Goal: Task Accomplishment & Management: Manage account settings

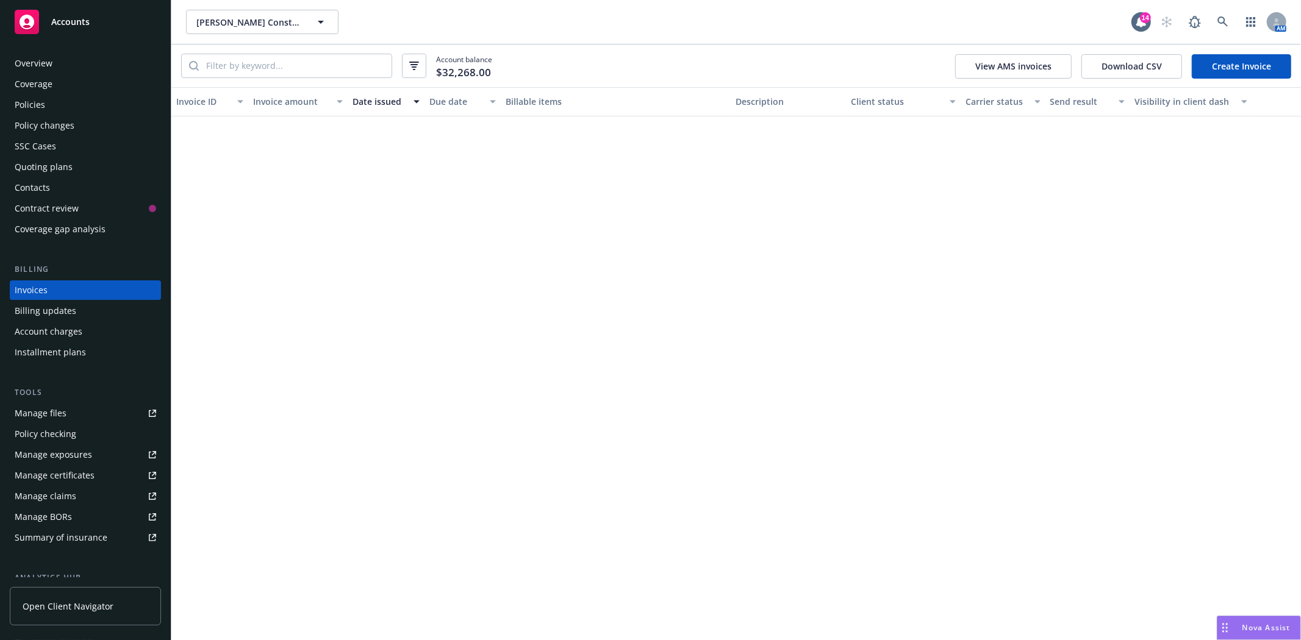
scroll to position [610, 0]
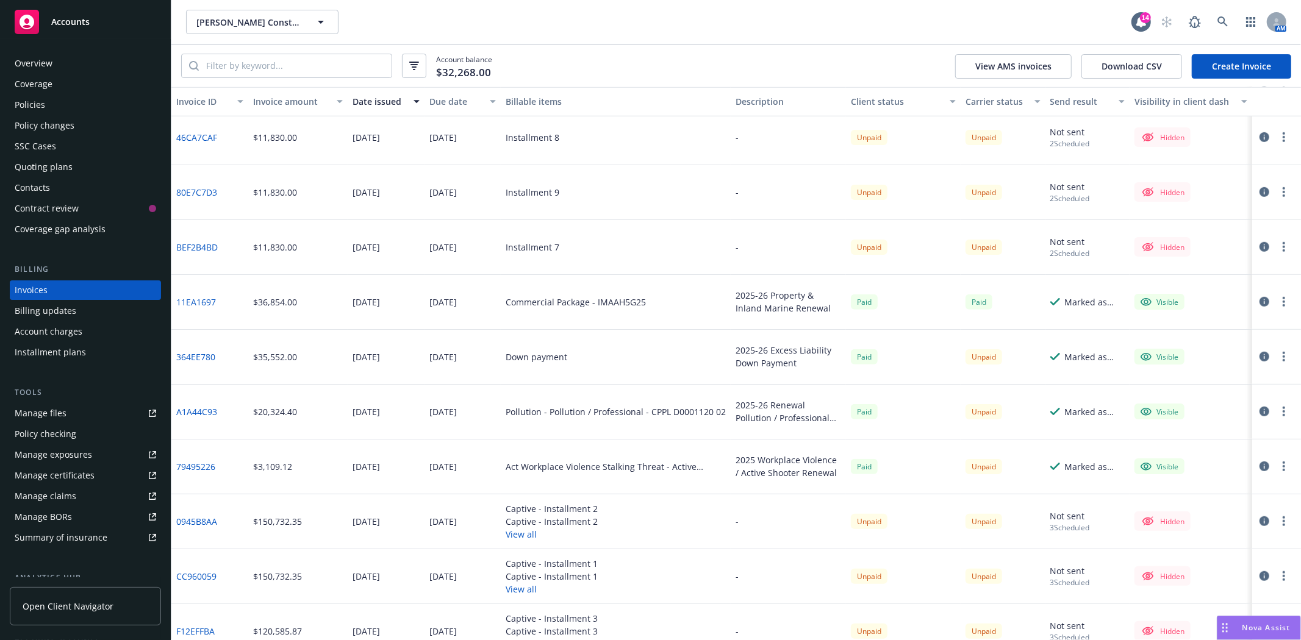
click at [45, 20] on div "Accounts" at bounding box center [86, 22] width 142 height 24
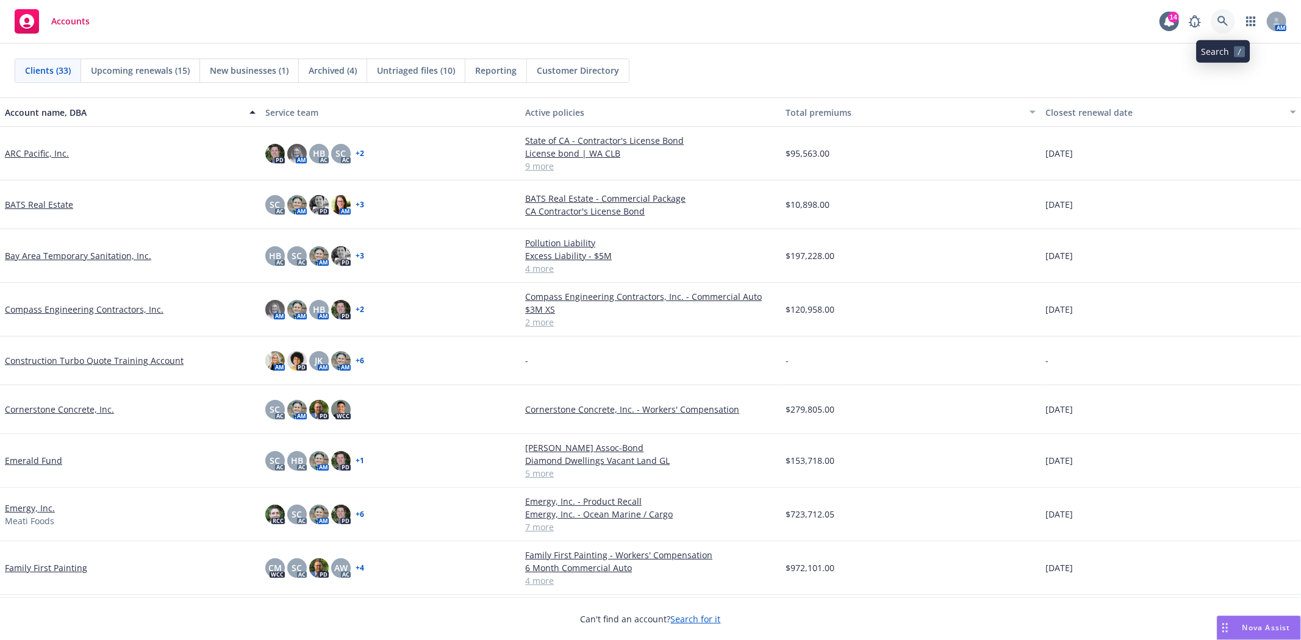
click at [1222, 24] on icon at bounding box center [1223, 21] width 11 height 11
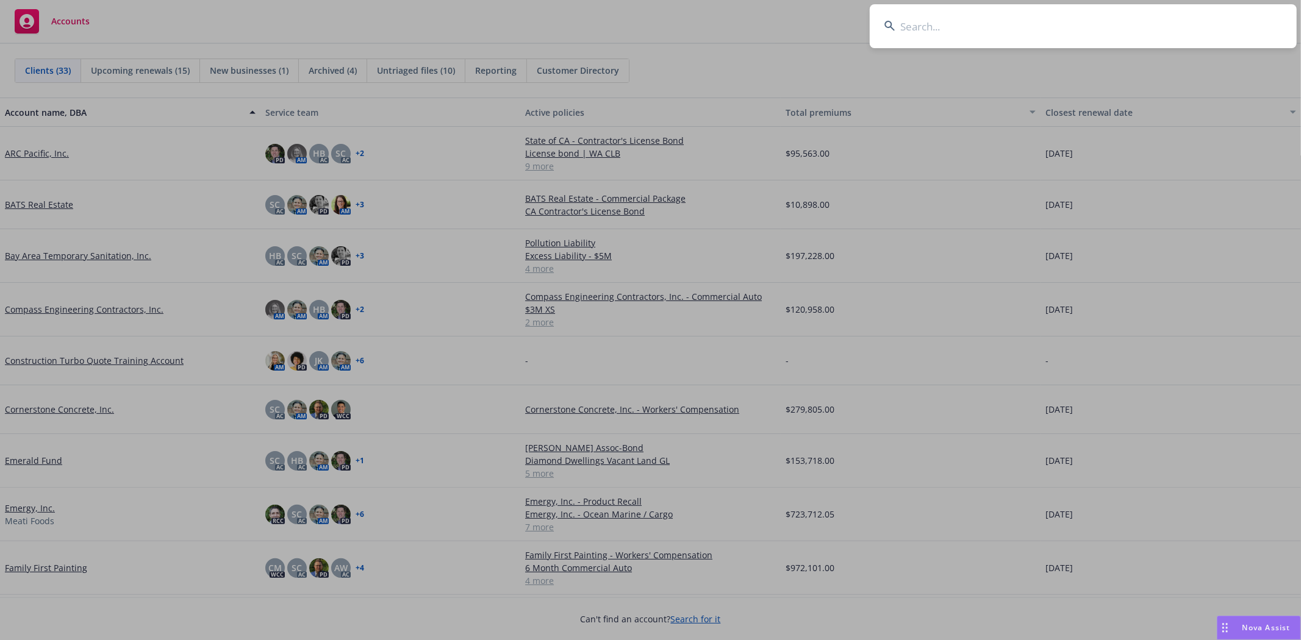
click at [940, 25] on input at bounding box center [1083, 26] width 427 height 44
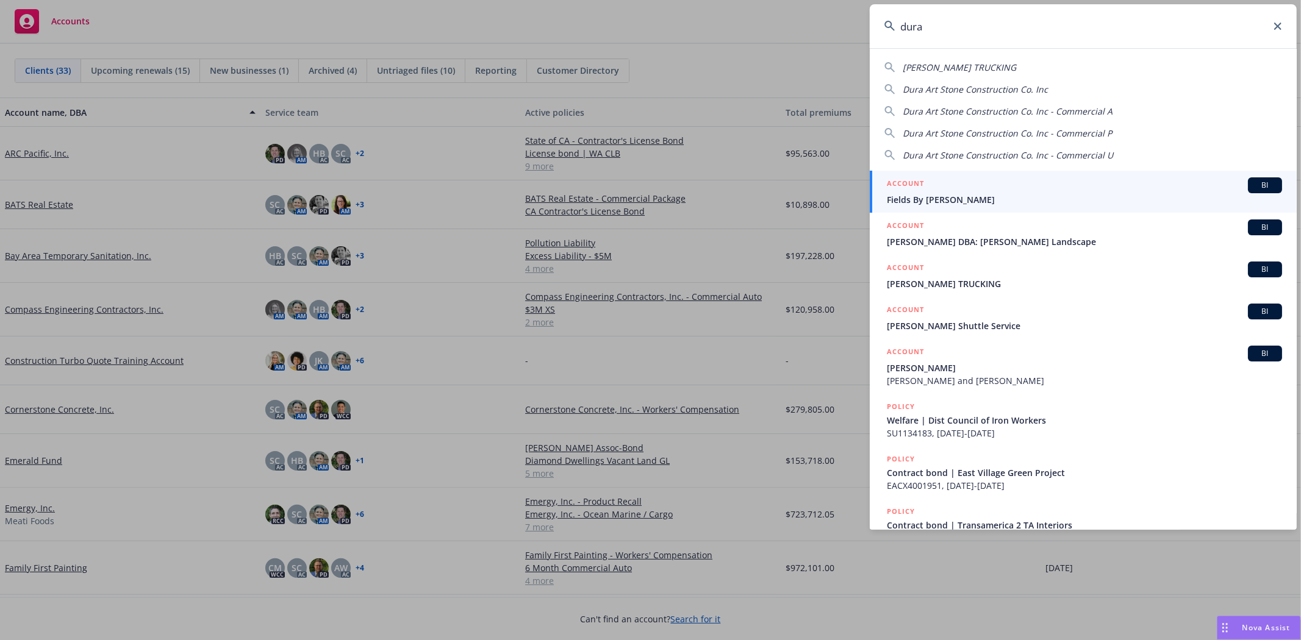
click at [960, 90] on span "Dura Art Stone Construction Co. Inc" at bounding box center [975, 90] width 145 height 12
type input "Dura Art Stone Construction Co. Inc"
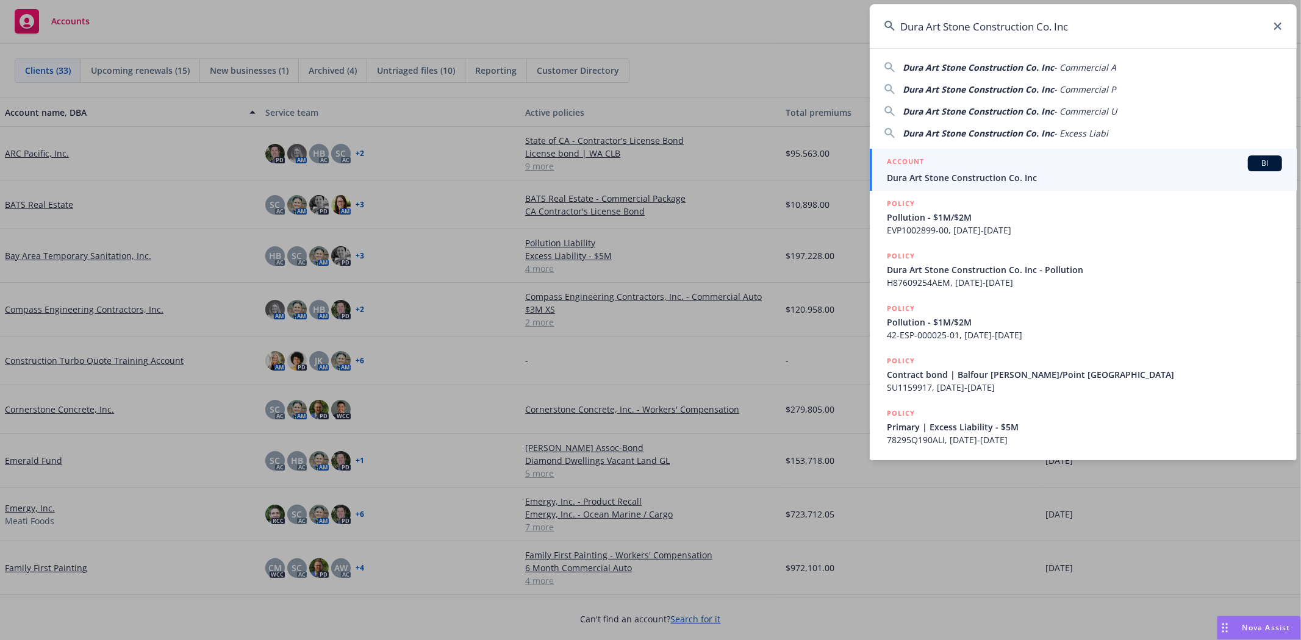
click at [949, 179] on span "Dura Art Stone Construction Co. Inc" at bounding box center [1084, 177] width 395 height 13
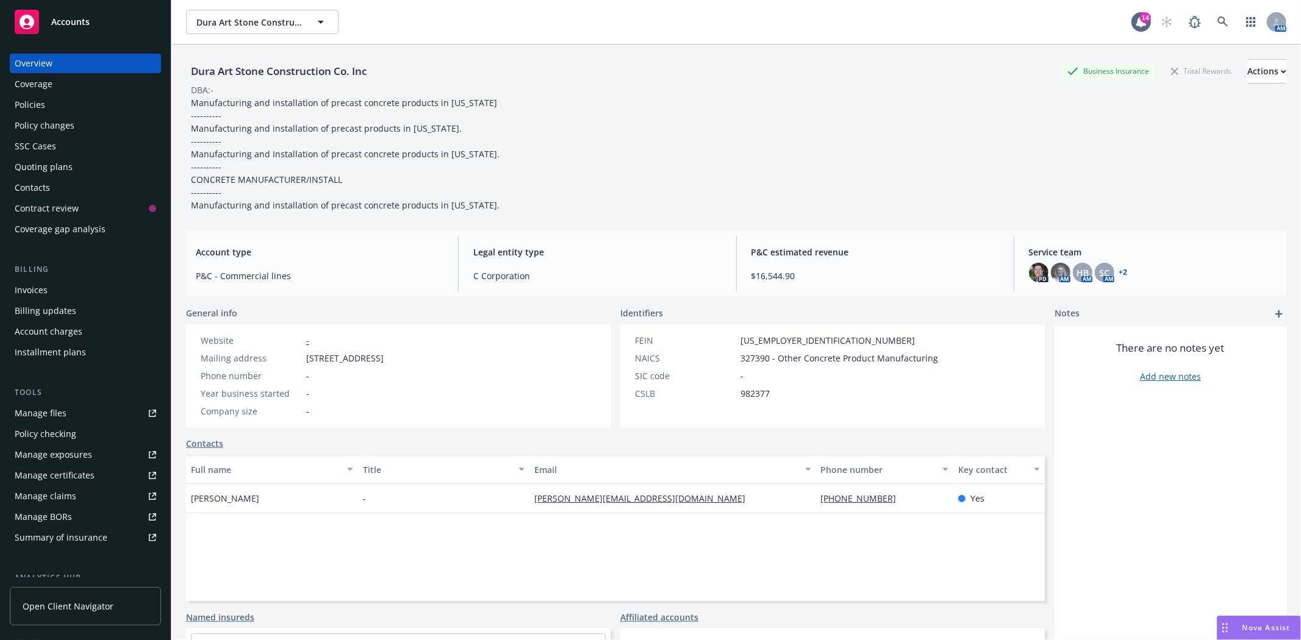
click at [52, 111] on div "Policies" at bounding box center [86, 105] width 142 height 20
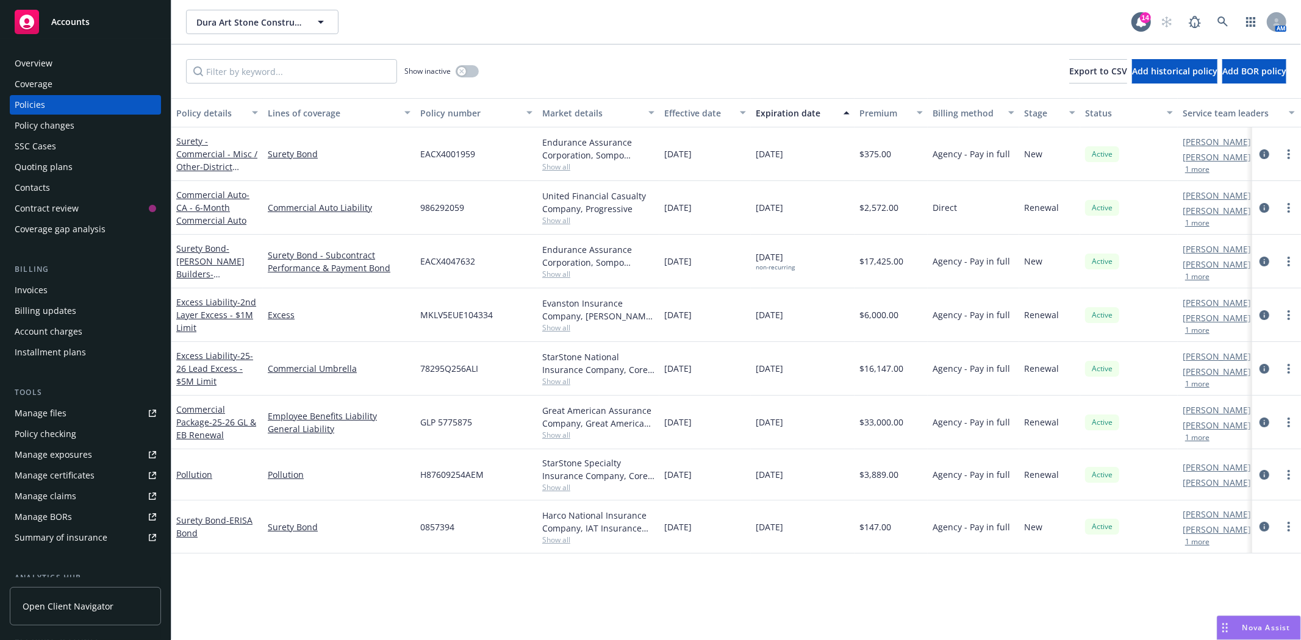
click at [51, 168] on div "Quoting plans" at bounding box center [44, 167] width 58 height 20
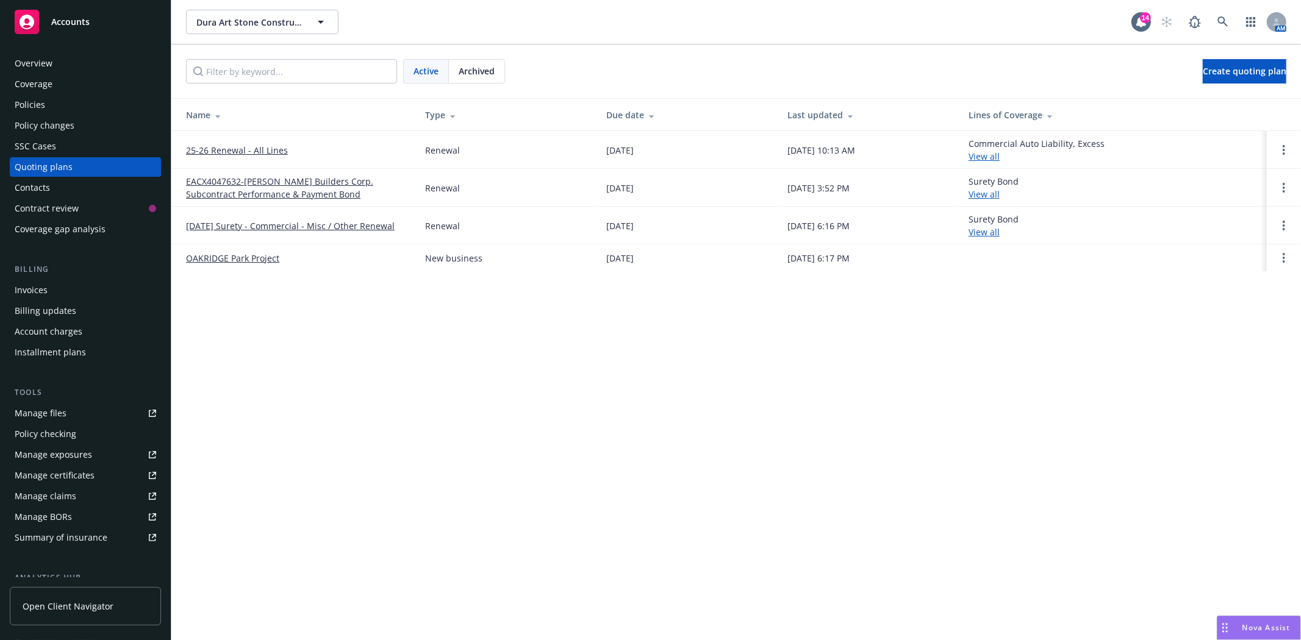
click at [248, 145] on link "25-26 Renewal - All Lines" at bounding box center [237, 150] width 102 height 13
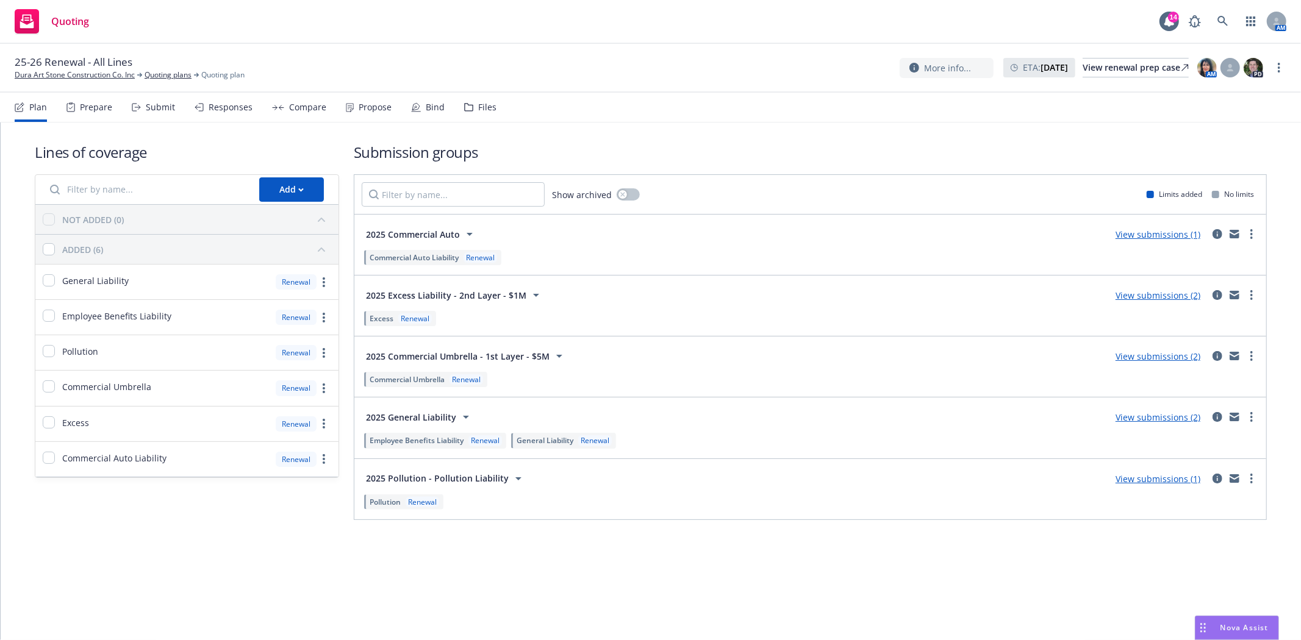
click at [483, 108] on div "Files" at bounding box center [487, 107] width 18 height 10
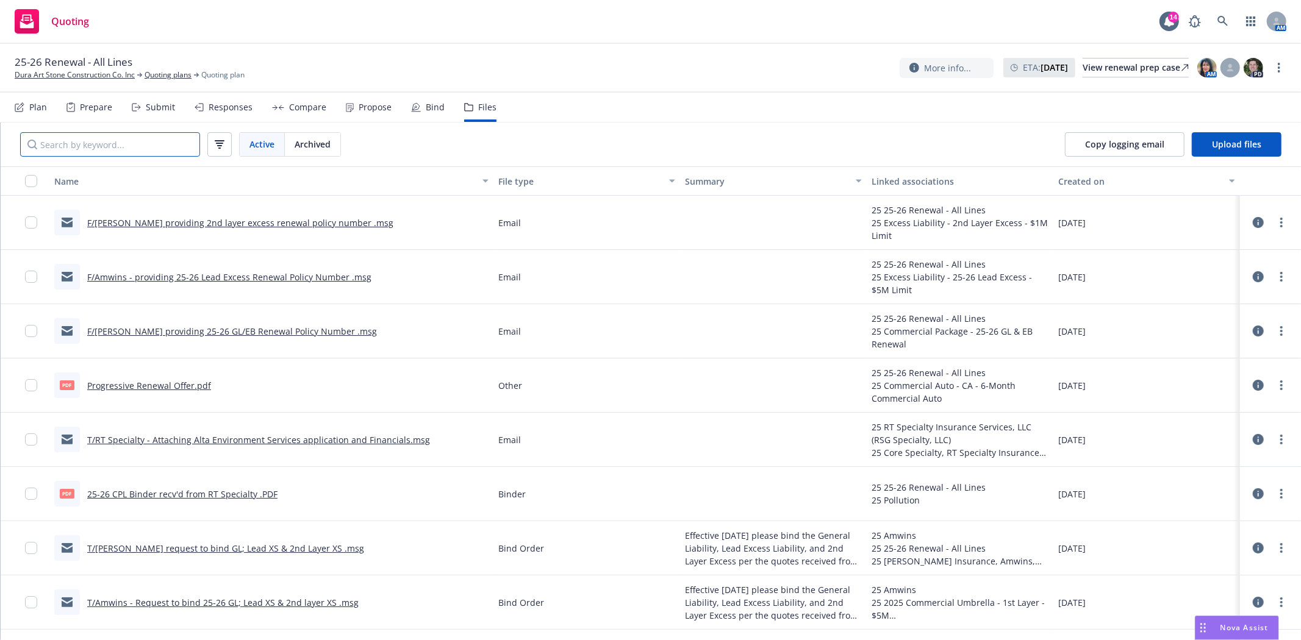
click at [171, 138] on input "Search by keyword..." at bounding box center [110, 144] width 180 height 24
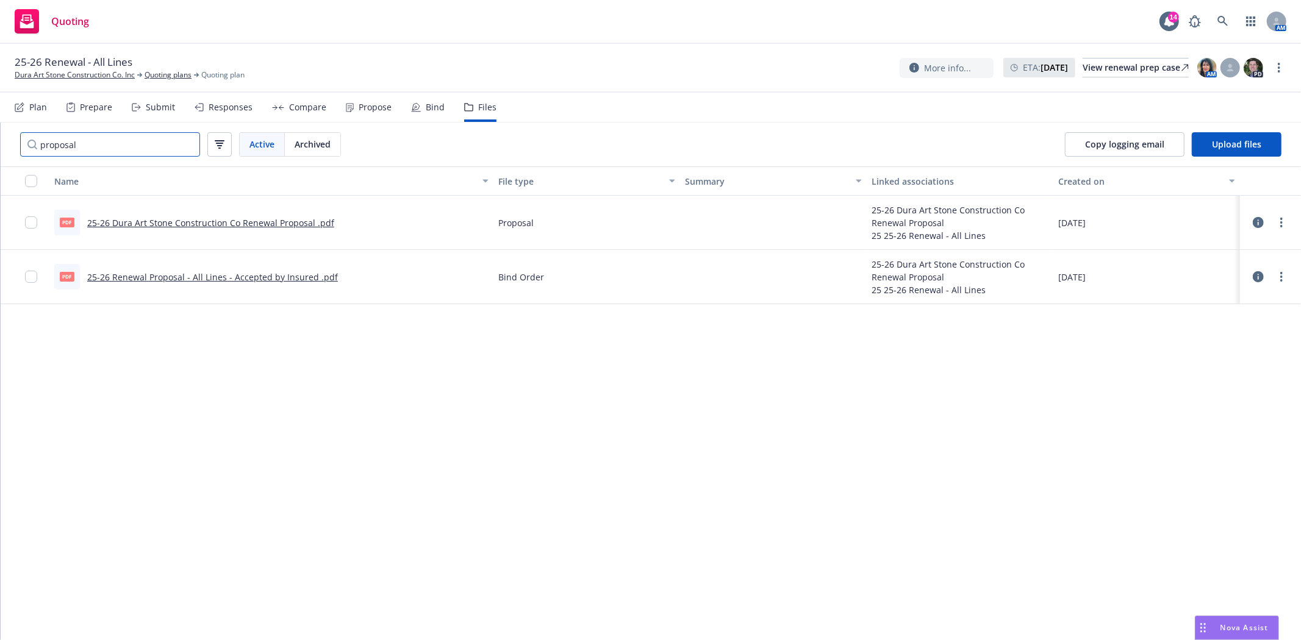
type input "proposal"
click at [210, 221] on link "25-26 Dura Art Stone Construction Co Renewal Proposal .pdf" at bounding box center [210, 223] width 247 height 12
click at [68, 76] on link "Dura Art Stone Construction Co. Inc" at bounding box center [75, 75] width 120 height 11
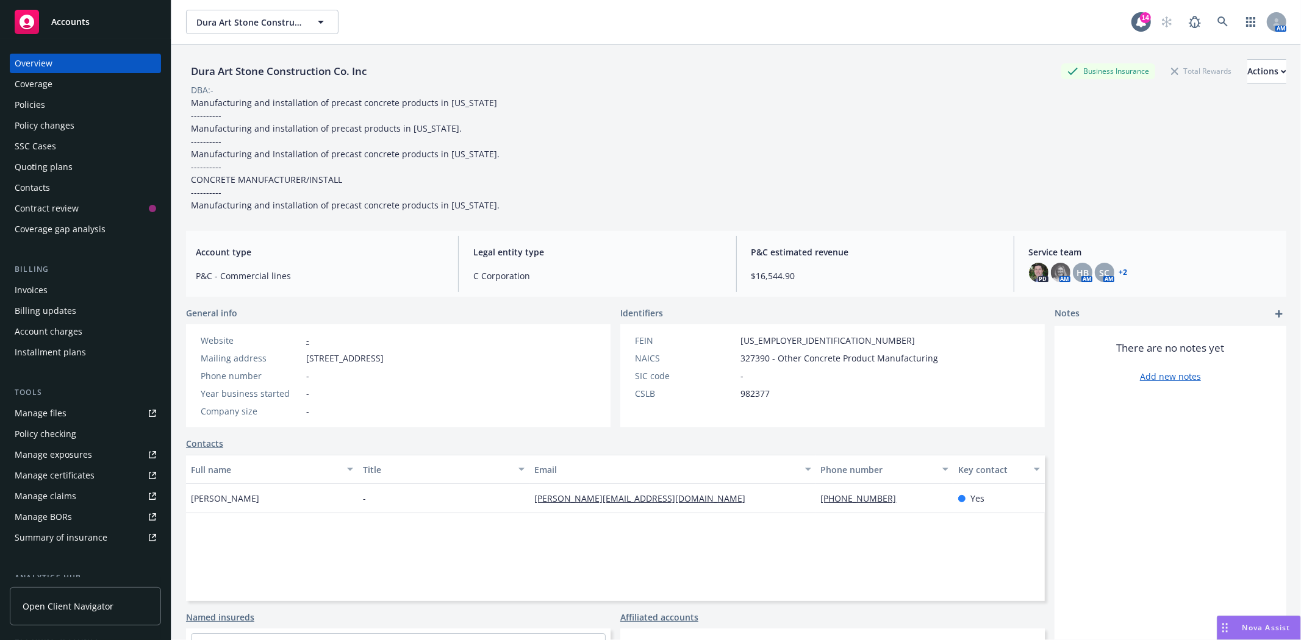
click at [63, 13] on div "Accounts" at bounding box center [86, 22] width 142 height 24
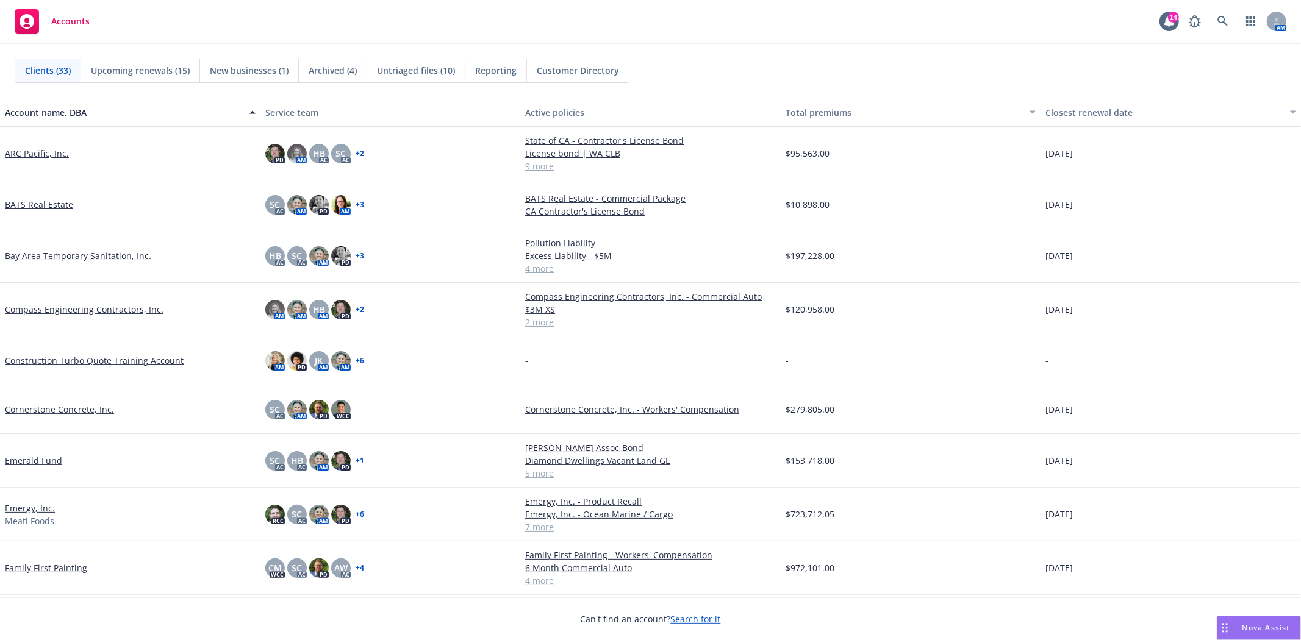
scroll to position [68, 0]
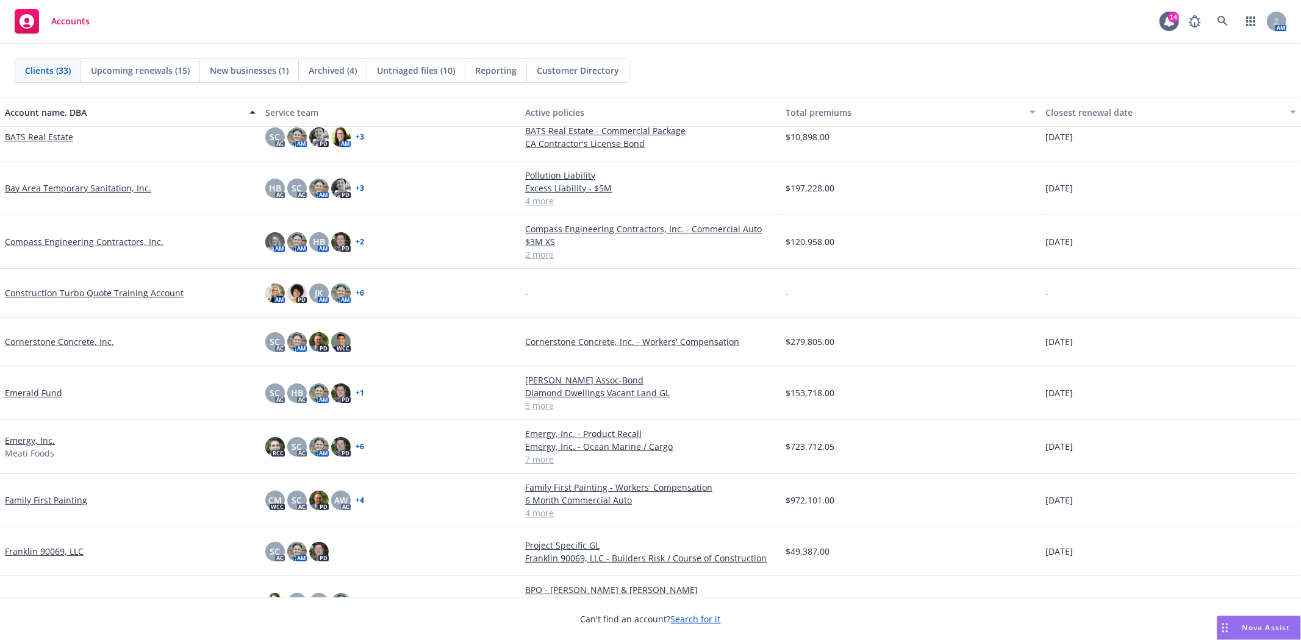
click at [40, 503] on link "Family First Painting" at bounding box center [46, 500] width 82 height 13
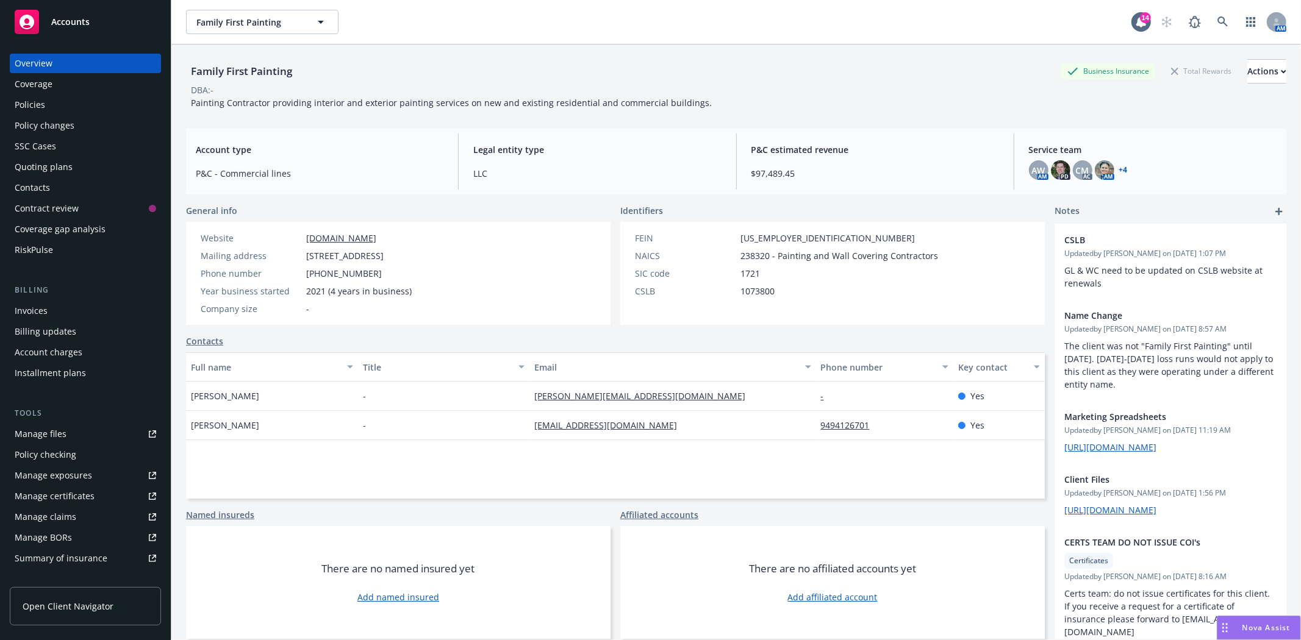
click at [39, 161] on div "Quoting plans" at bounding box center [44, 167] width 58 height 20
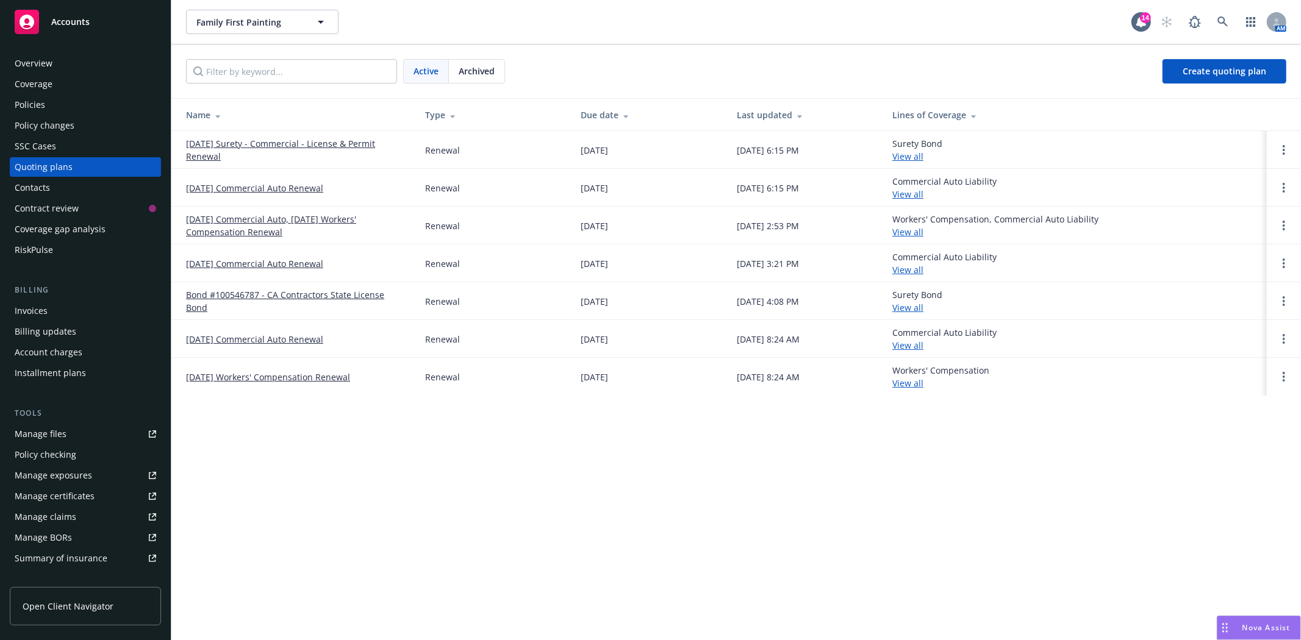
click at [246, 377] on link "08/27/24 Workers' Compensation Renewal" at bounding box center [268, 377] width 164 height 13
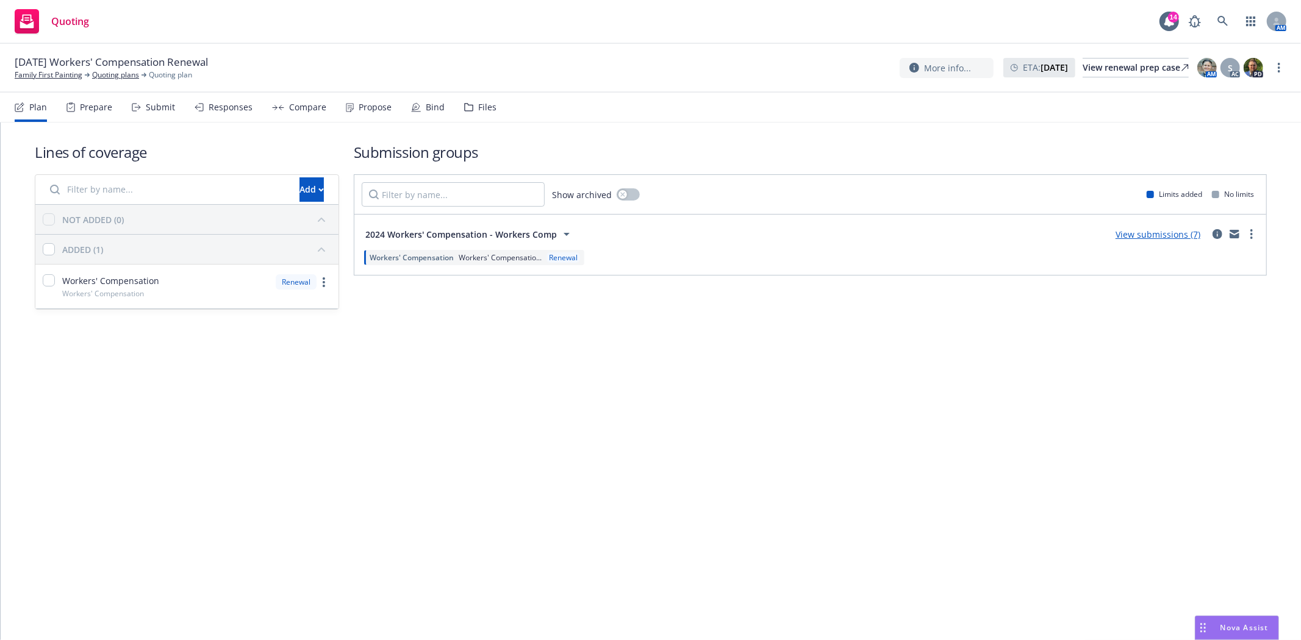
click at [484, 112] on div "Files" at bounding box center [480, 107] width 32 height 29
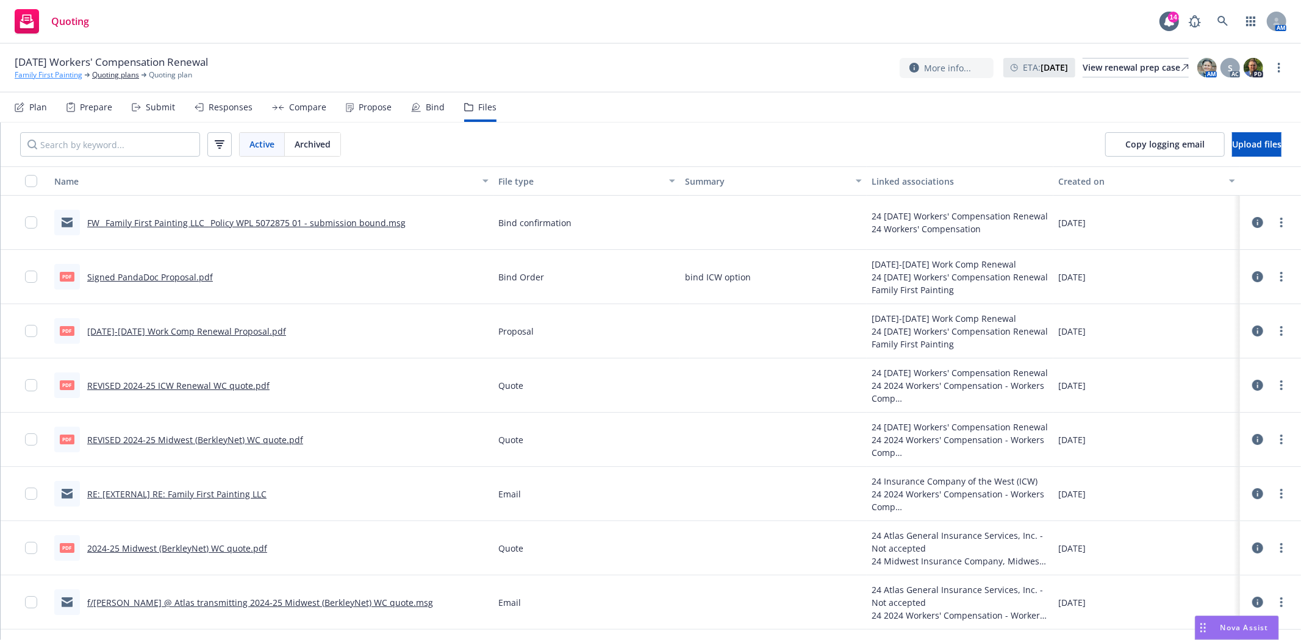
click at [56, 74] on link "Family First Painting" at bounding box center [49, 75] width 68 height 11
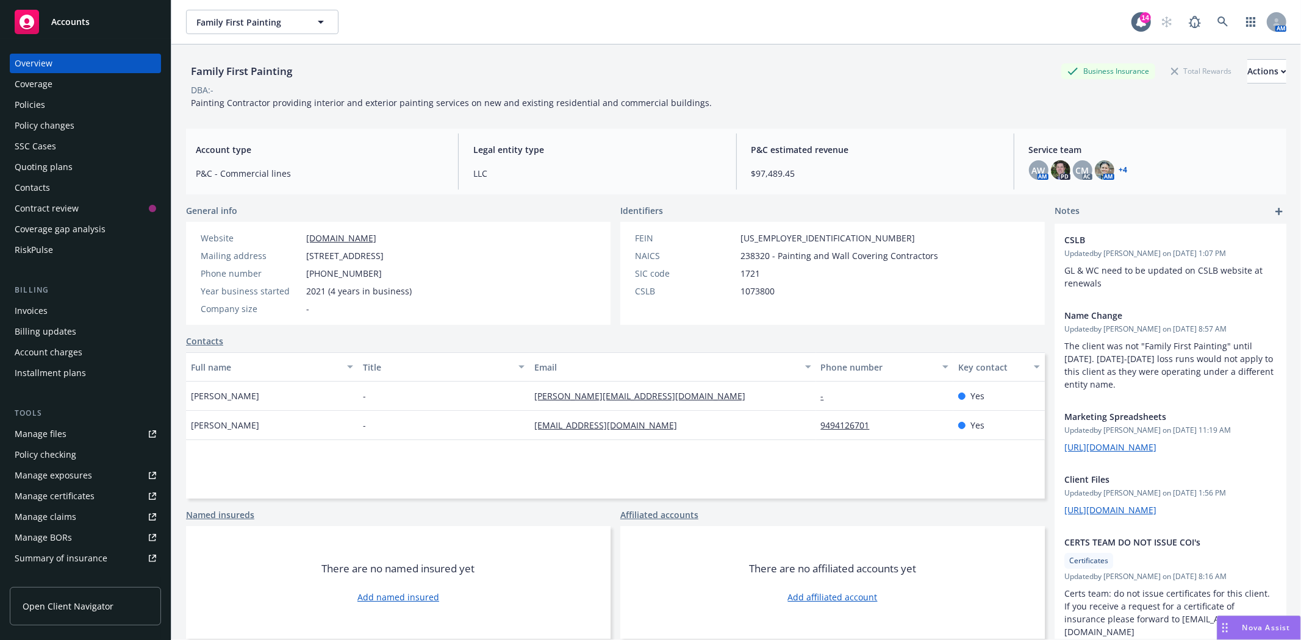
click at [59, 493] on div "Manage certificates" at bounding box center [55, 497] width 80 height 20
click at [65, 431] on link "Manage files" at bounding box center [85, 435] width 151 height 20
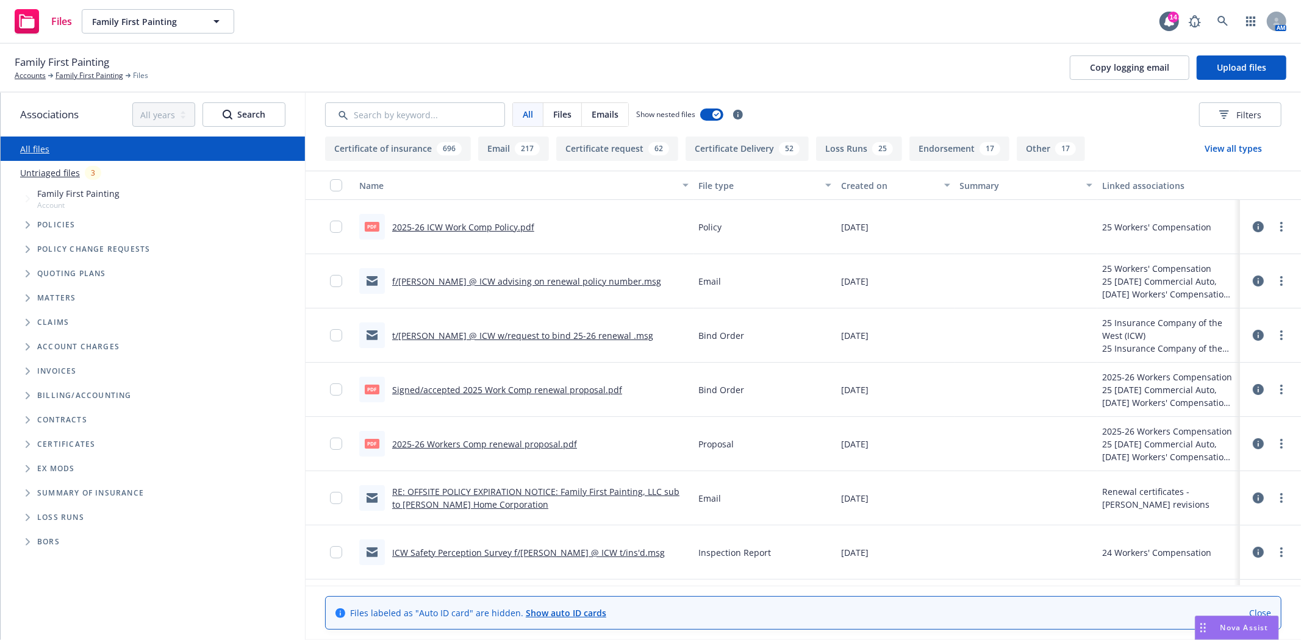
click at [27, 446] on icon "Folder Tree Example" at bounding box center [28, 444] width 5 height 7
click at [35, 489] on icon "Folder Tree Example" at bounding box center [37, 490] width 5 height 7
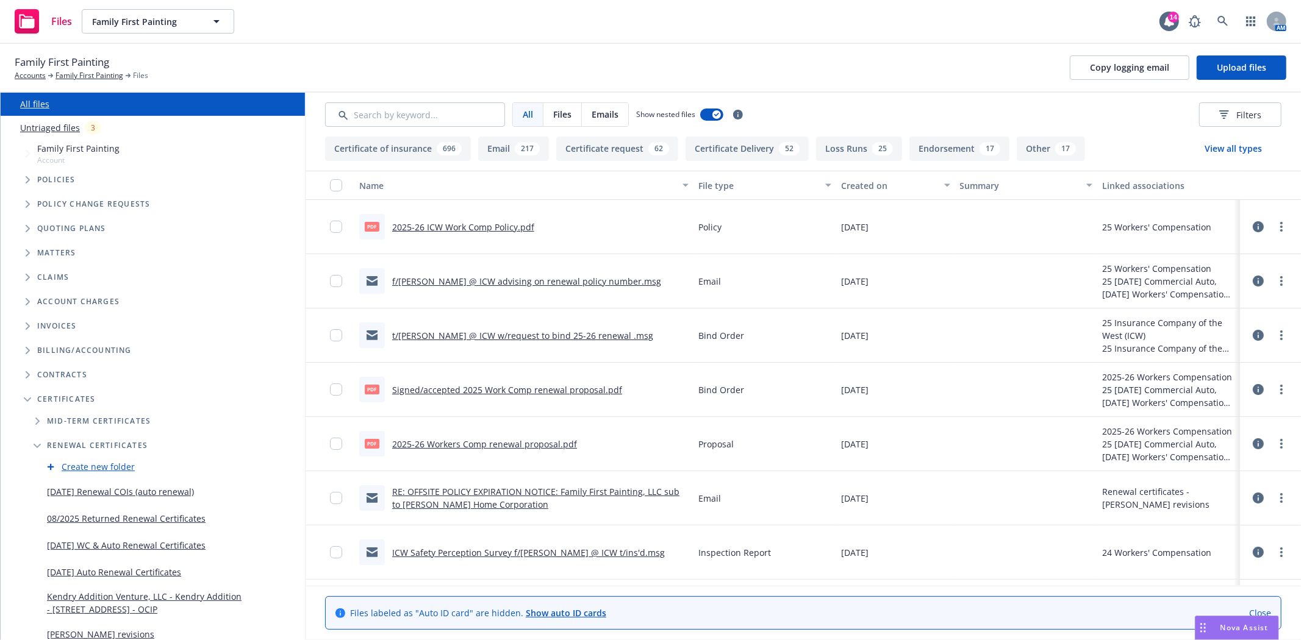
scroll to position [68, 0]
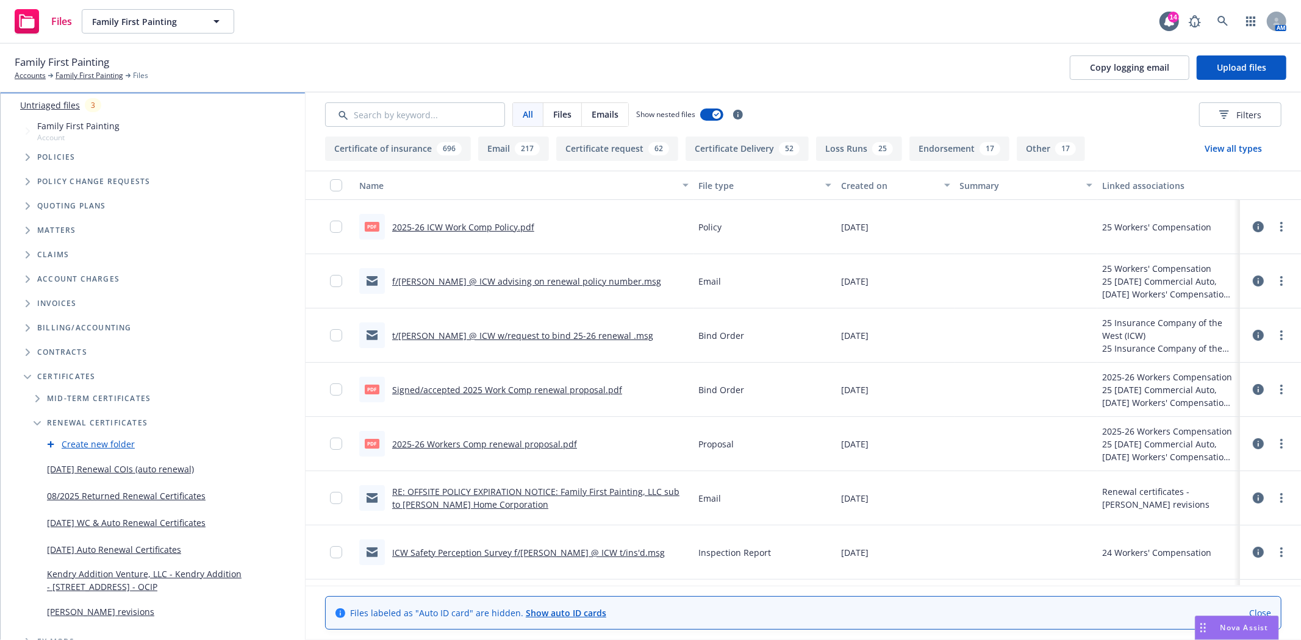
click at [87, 495] on link "08/2025 Returned Renewal Certificates" at bounding box center [126, 496] width 159 height 13
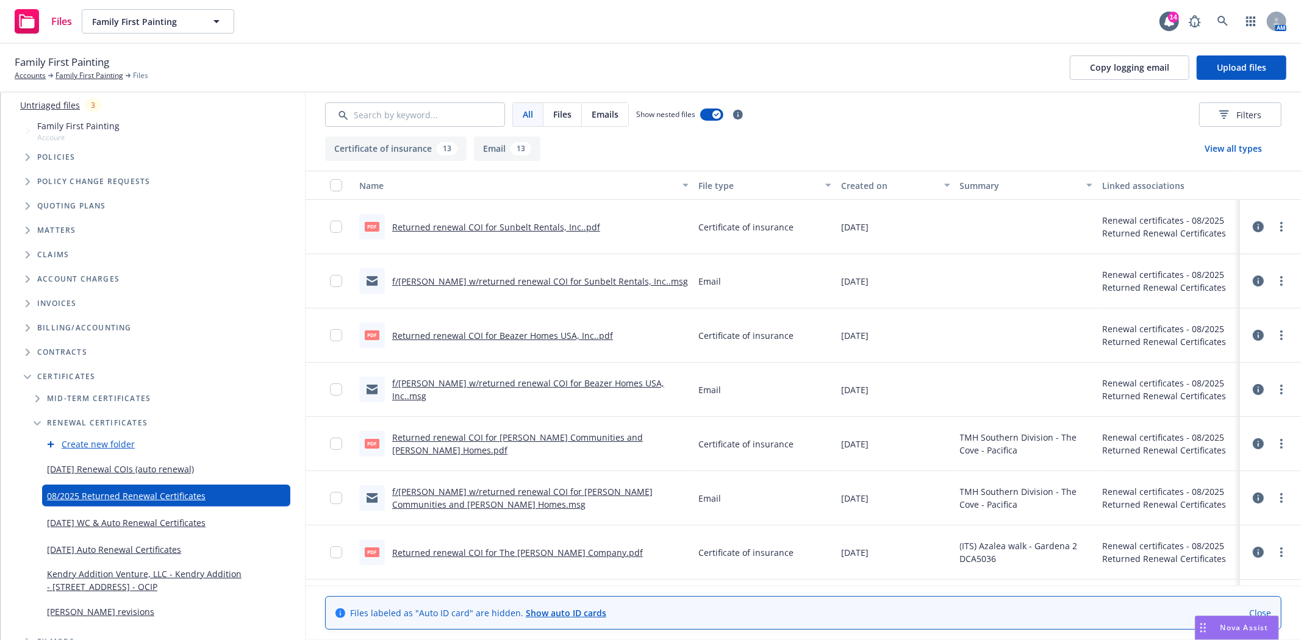
click at [154, 495] on link "08/2025 Returned Renewal Certificates" at bounding box center [126, 496] width 159 height 13
click at [518, 229] on link "Returned renewal COI for Sunbelt Rentals, Inc..pdf" at bounding box center [496, 227] width 208 height 12
click at [0, 0] on icon "Edit Folder" at bounding box center [0, 0] width 0 height 0
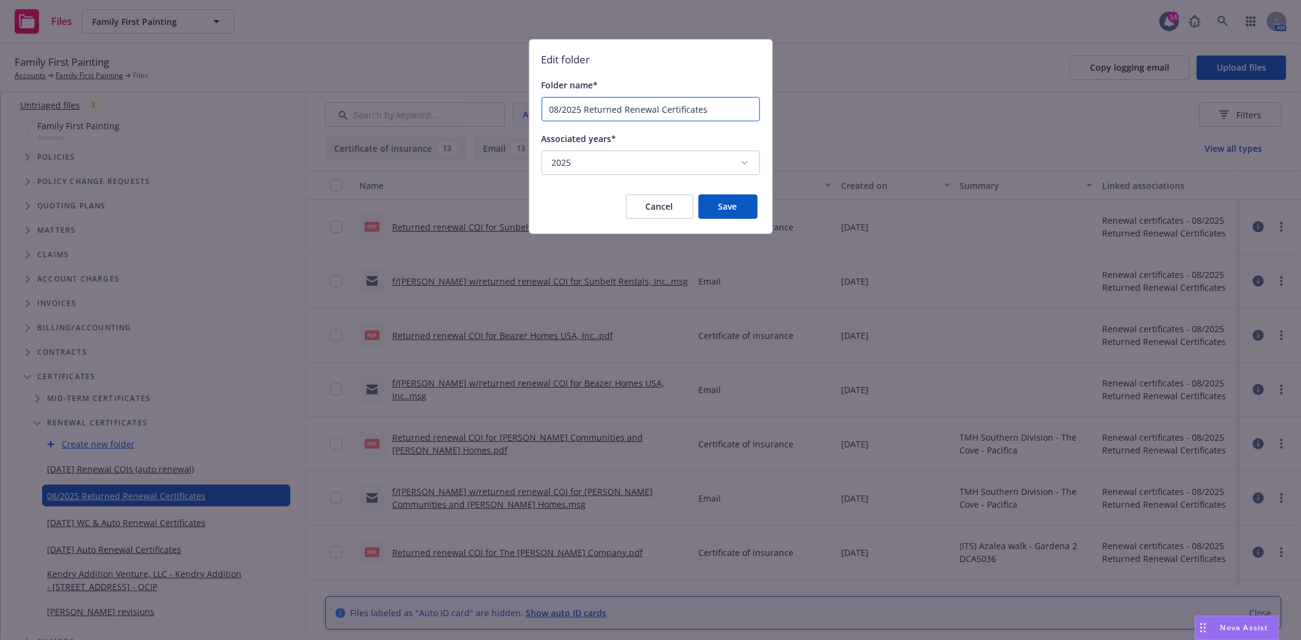
click at [554, 107] on input "08/2025 Returned Renewal Certificates" at bounding box center [650, 109] width 217 height 23
type input "03/2025 Returned Renewal Certificates"
click at [727, 208] on button "Save" at bounding box center [727, 207] width 59 height 24
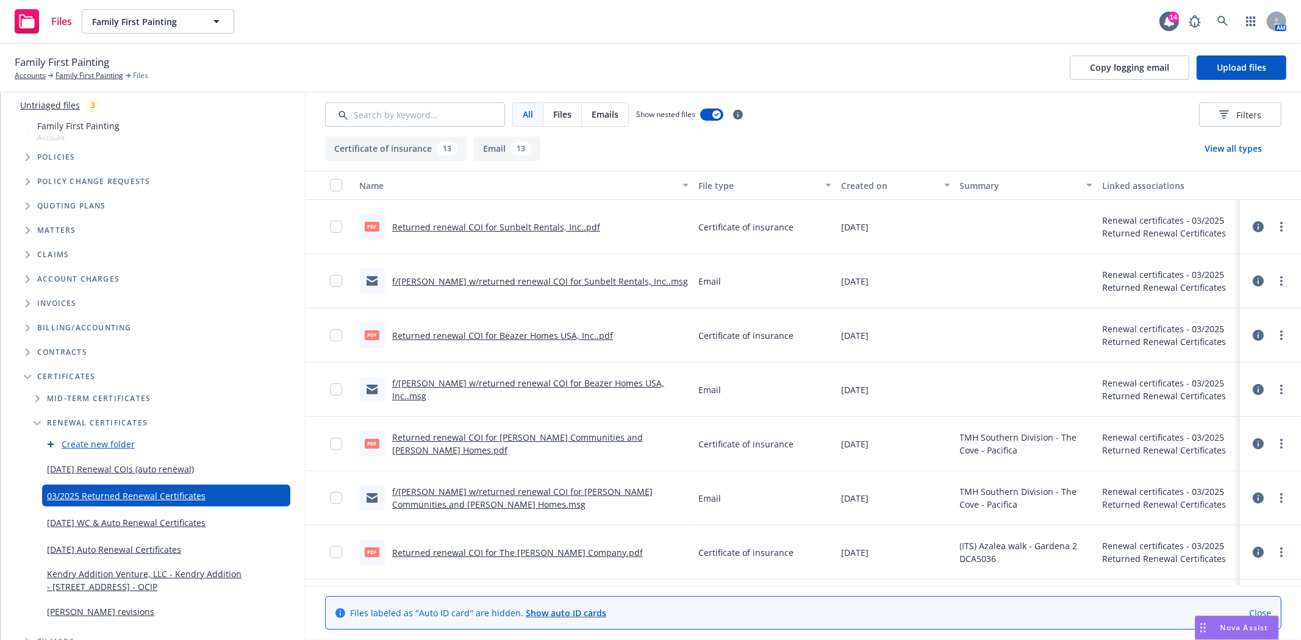
click at [95, 447] on link "Create new folder" at bounding box center [98, 444] width 73 height 13
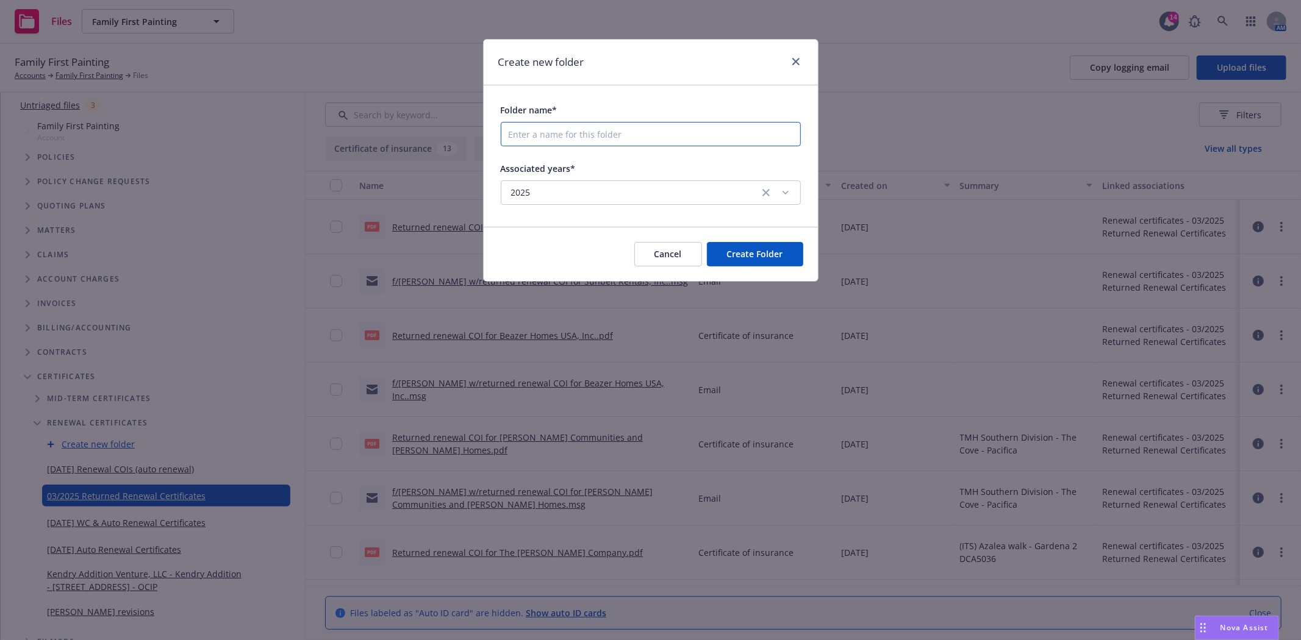
click at [601, 133] on input "Folder name*" at bounding box center [651, 134] width 300 height 24
type input "August 2025 returned renewal COIs"
click at [759, 248] on span "Create Folder" at bounding box center [755, 254] width 56 height 12
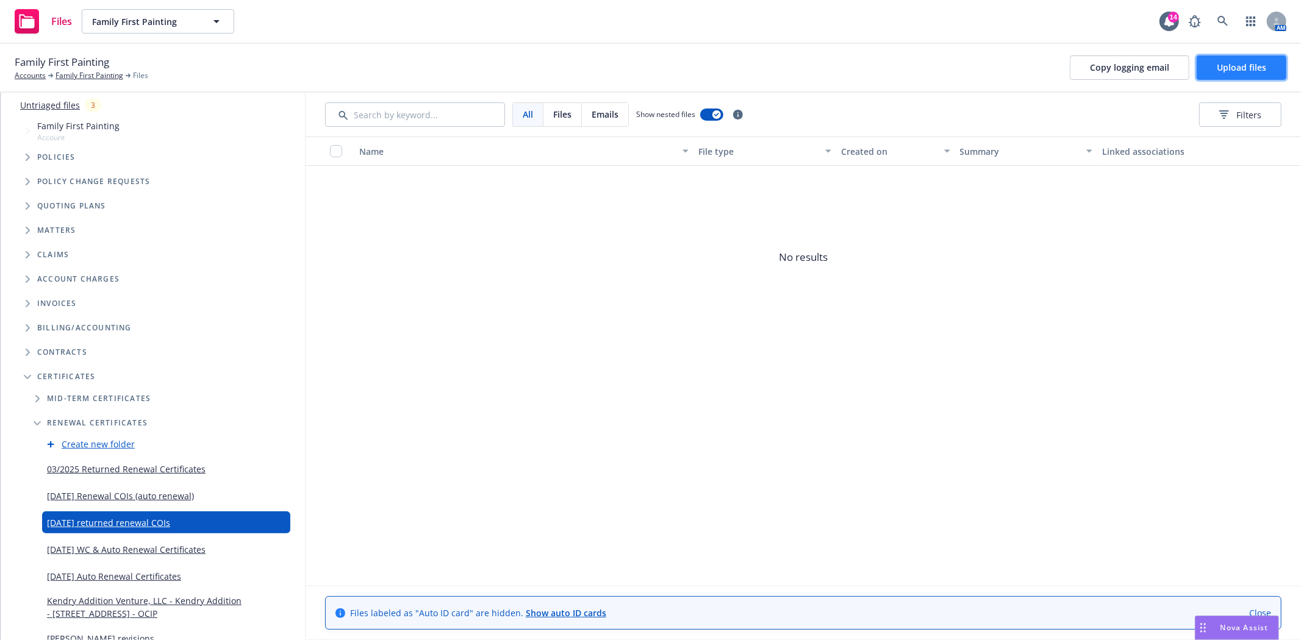
click at [1232, 61] on button "Upload files" at bounding box center [1242, 68] width 90 height 24
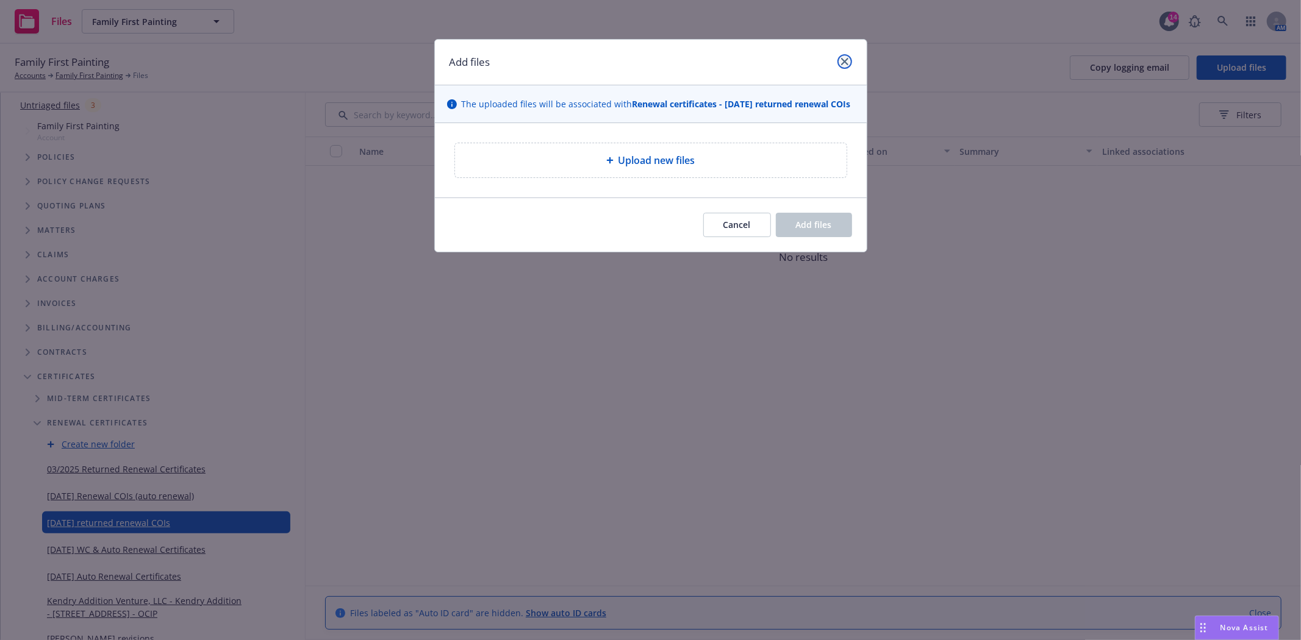
click at [847, 62] on icon "close" at bounding box center [844, 61] width 7 height 7
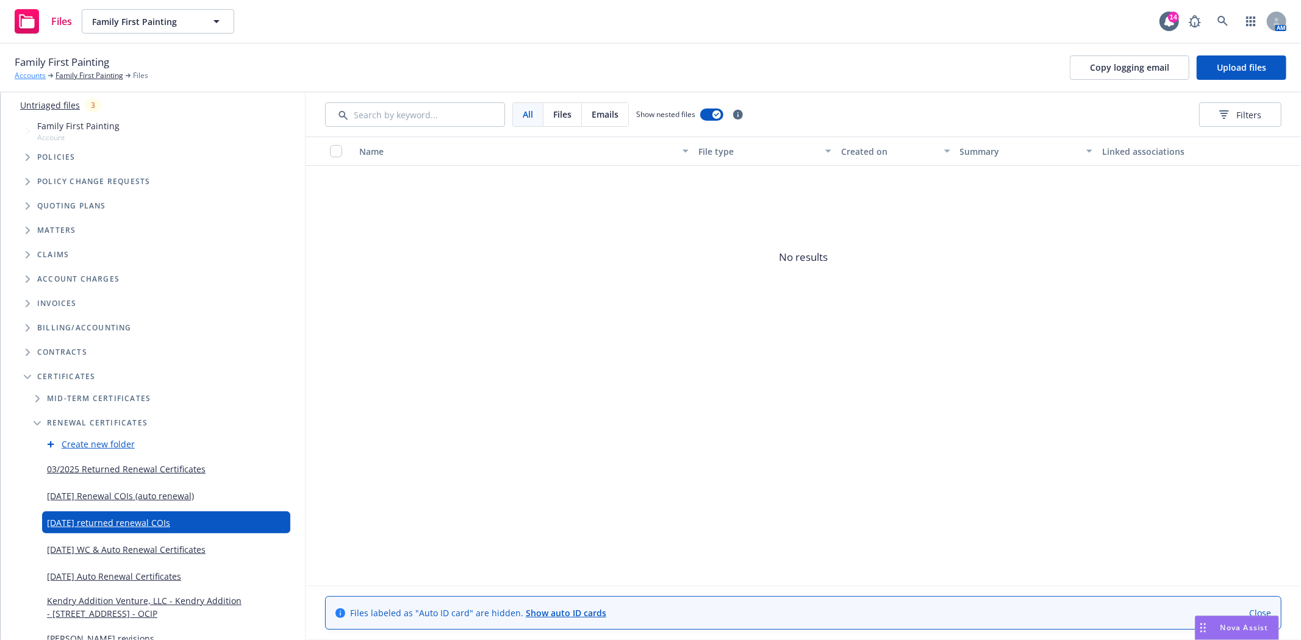
click at [23, 72] on link "Accounts" at bounding box center [30, 75] width 31 height 11
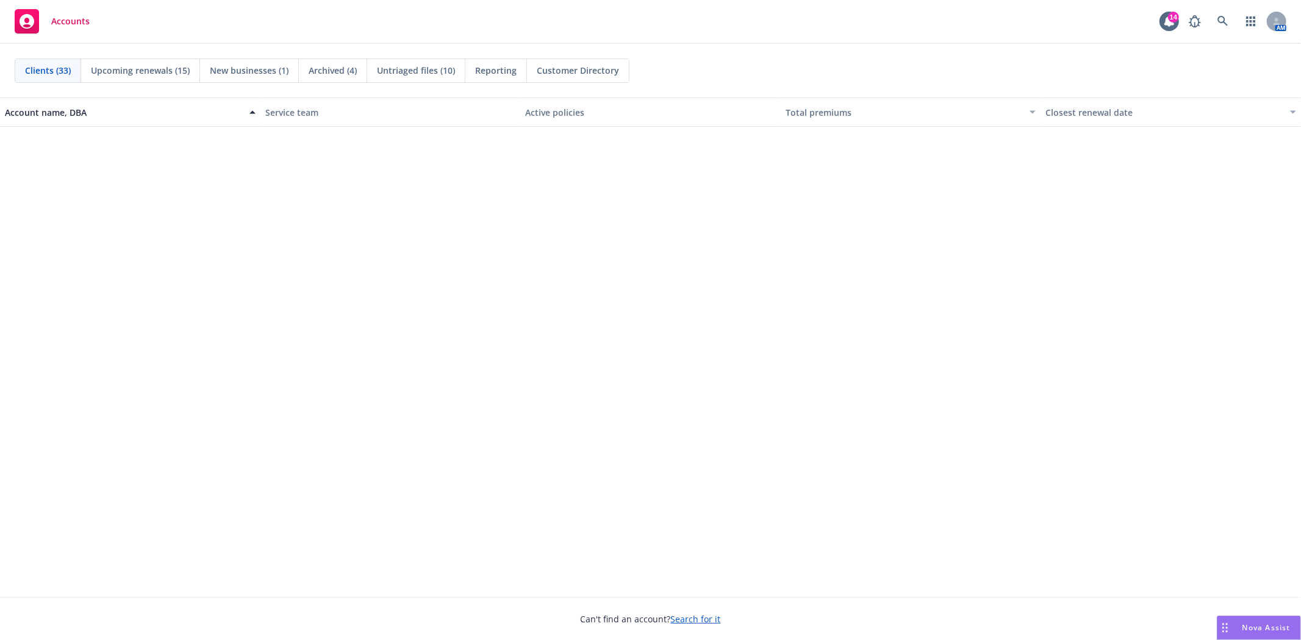
scroll to position [542, 0]
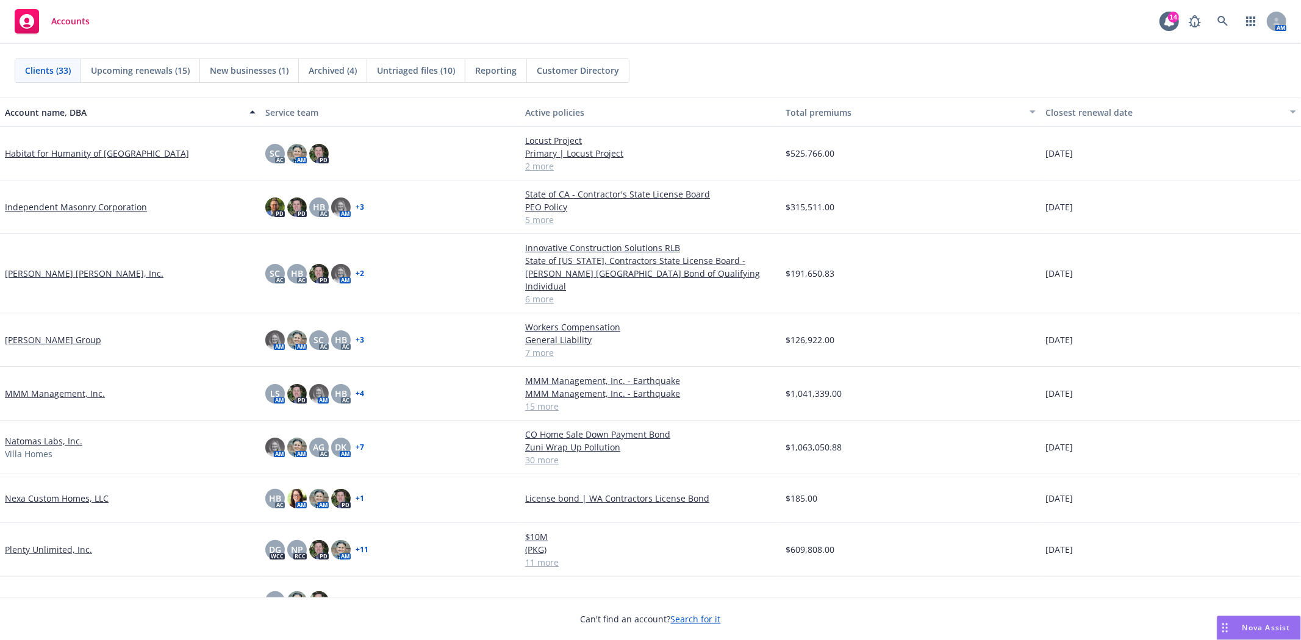
click at [32, 544] on link "Plenty Unlimited, Inc." at bounding box center [48, 550] width 87 height 13
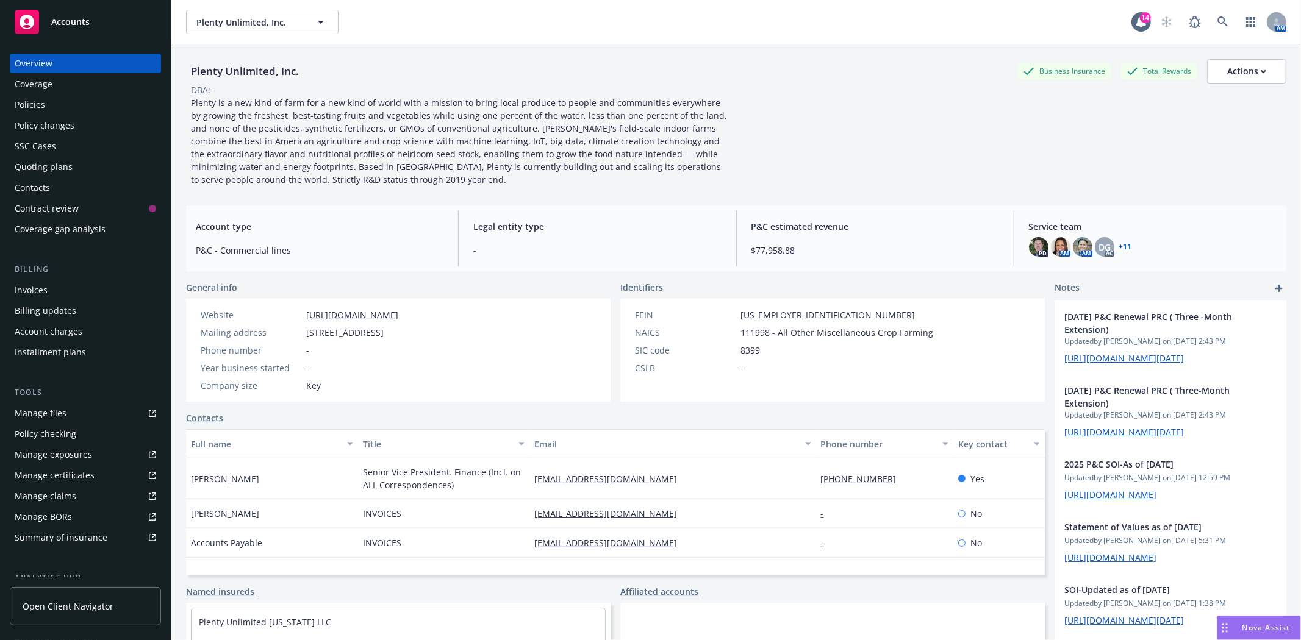
click at [32, 104] on div "Policies" at bounding box center [30, 105] width 30 height 20
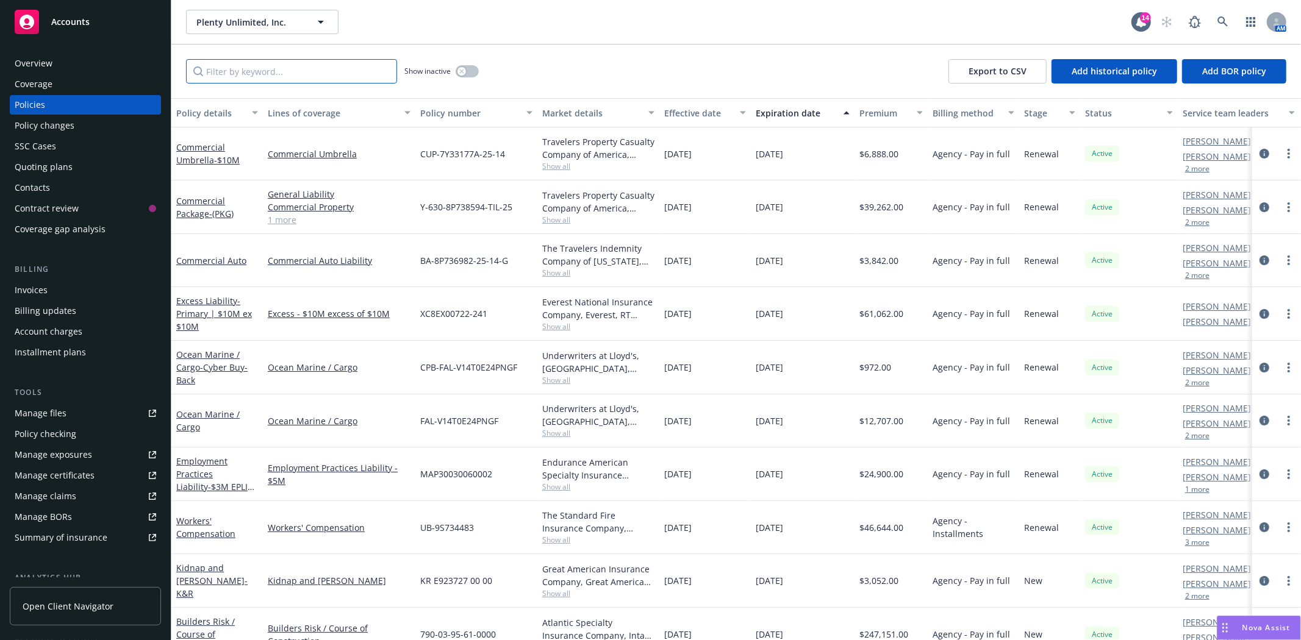
click at [340, 70] on input "Filter by keyword..." at bounding box center [291, 71] width 211 height 24
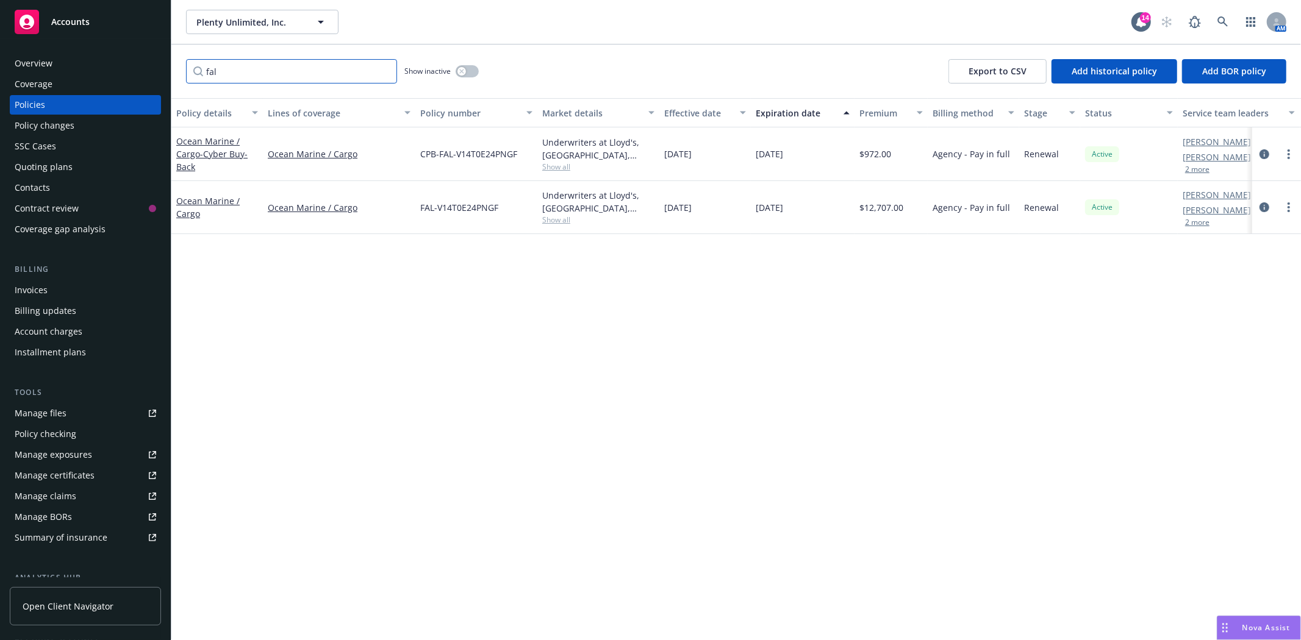
click at [290, 74] on input "fal" at bounding box center [291, 71] width 211 height 24
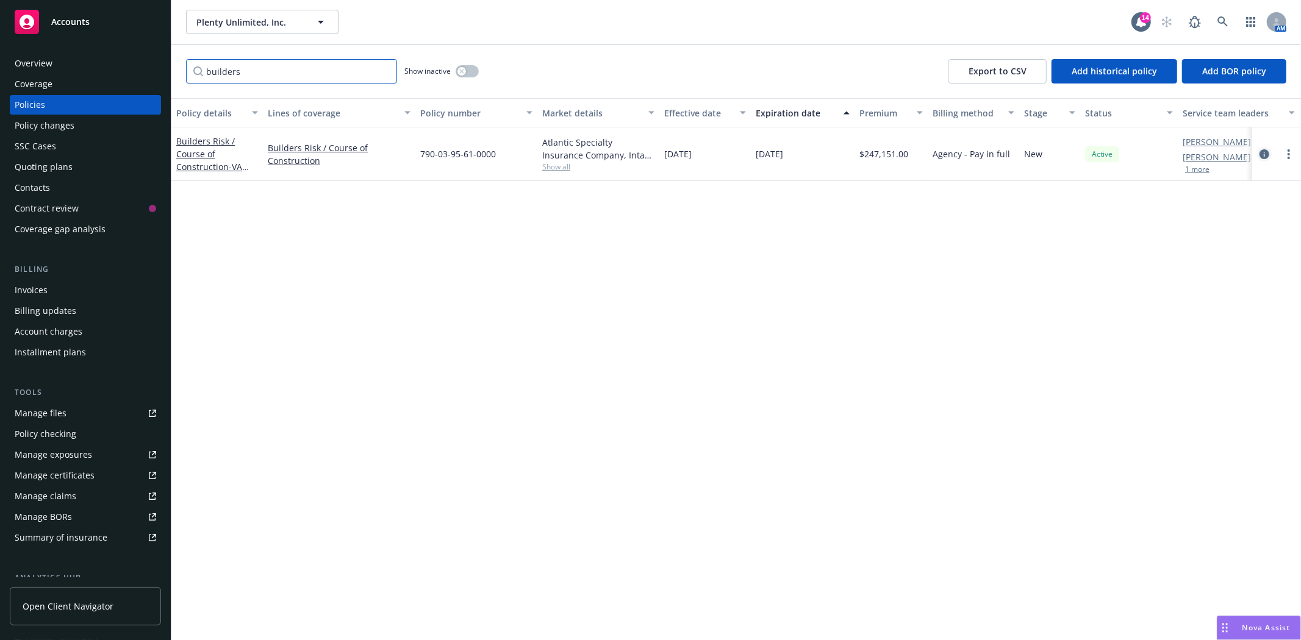
type input "builders"
click at [1261, 155] on icon "circleInformation" at bounding box center [1265, 154] width 10 height 10
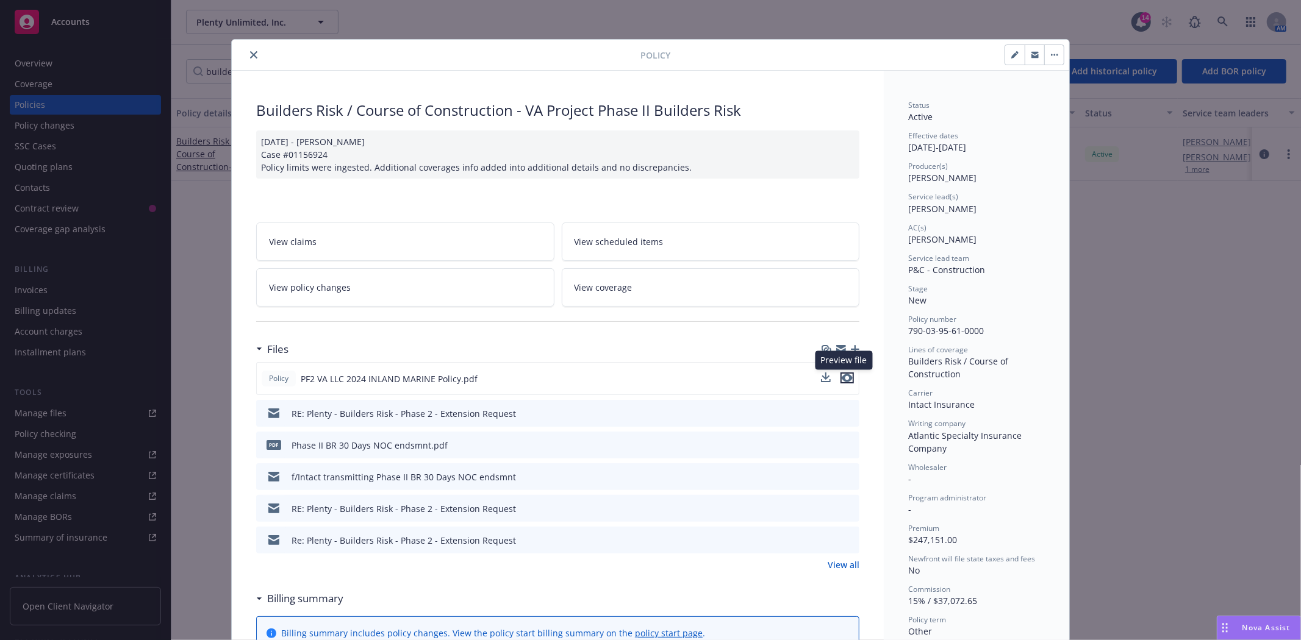
click at [844, 380] on icon "preview file" at bounding box center [847, 378] width 11 height 9
click at [246, 63] on div "Policy" at bounding box center [651, 55] width 838 height 31
click at [250, 57] on icon "close" at bounding box center [253, 54] width 7 height 7
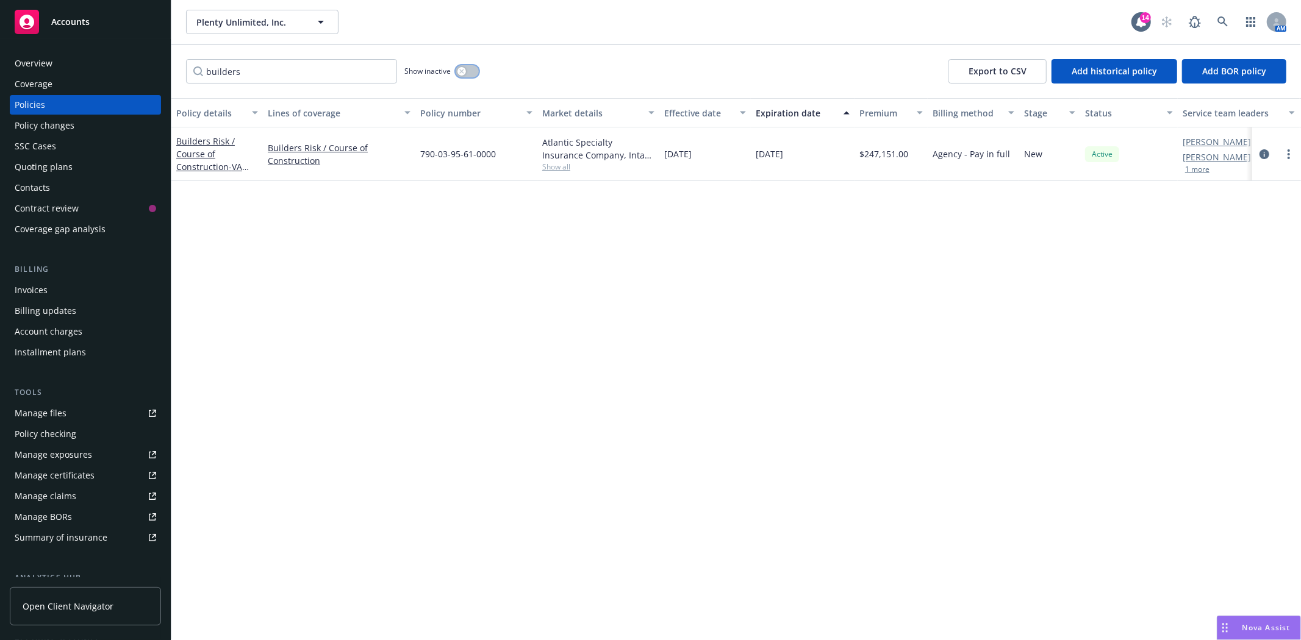
click at [461, 70] on icon "button" at bounding box center [461, 71] width 4 height 4
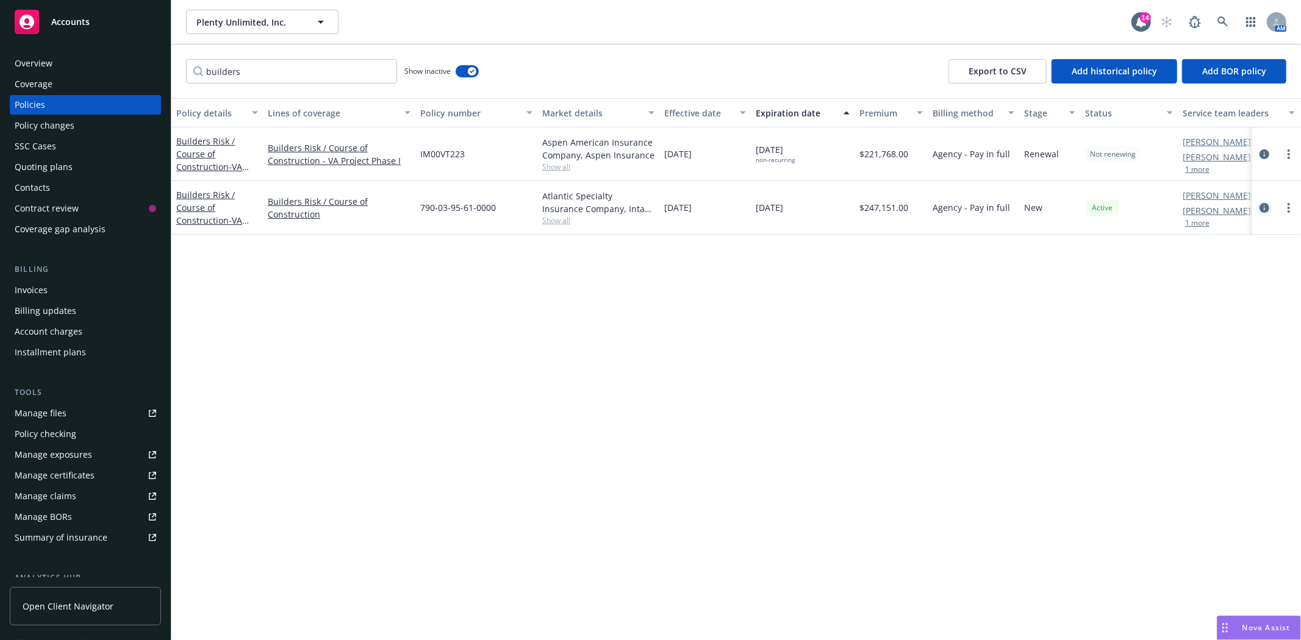
click at [1266, 209] on icon "circleInformation" at bounding box center [1265, 208] width 10 height 10
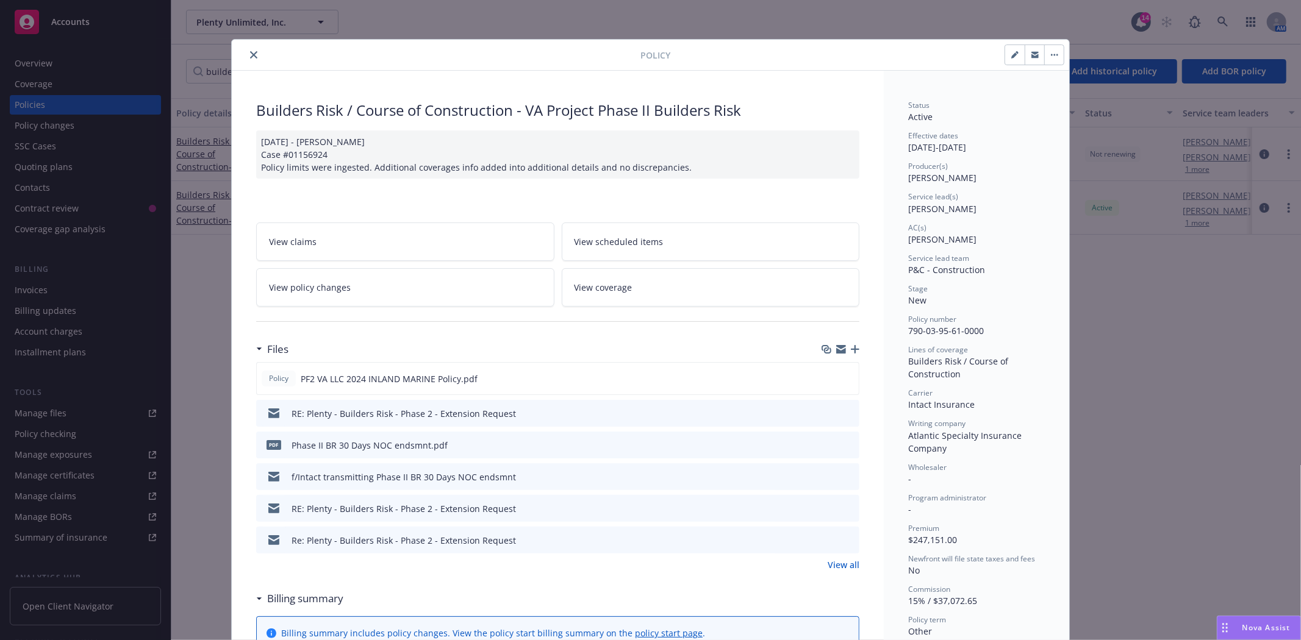
scroll to position [37, 0]
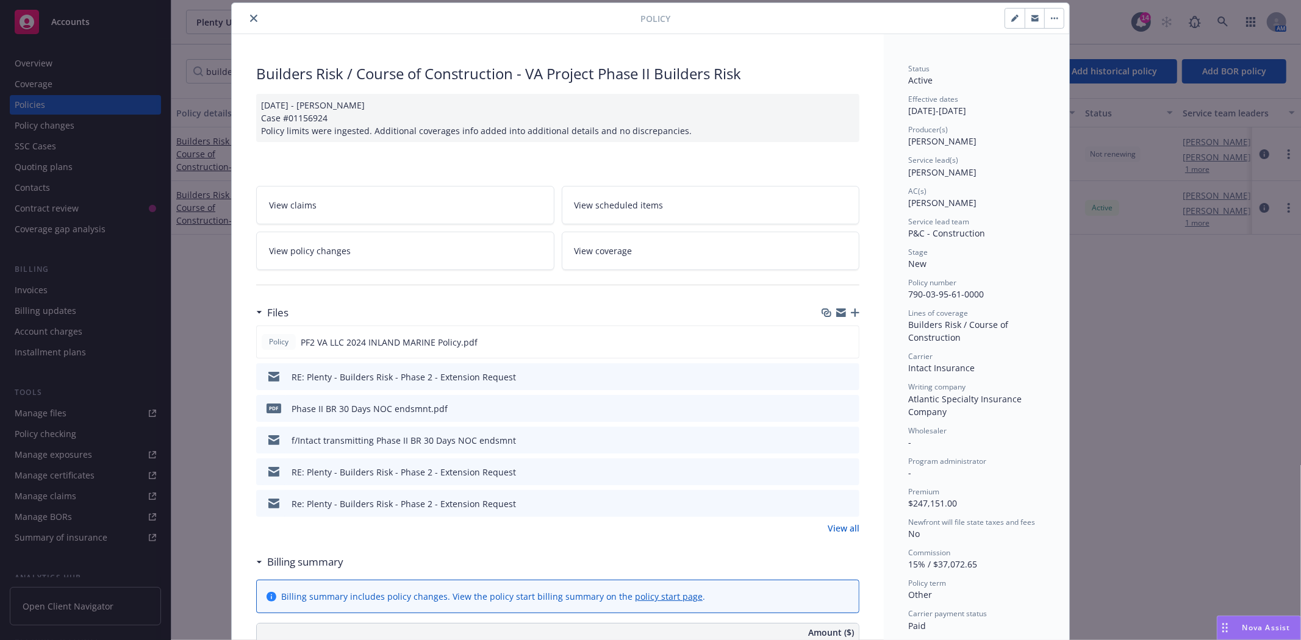
click at [1013, 17] on icon "button" at bounding box center [1014, 18] width 7 height 7
select select "NEW"
select select "other"
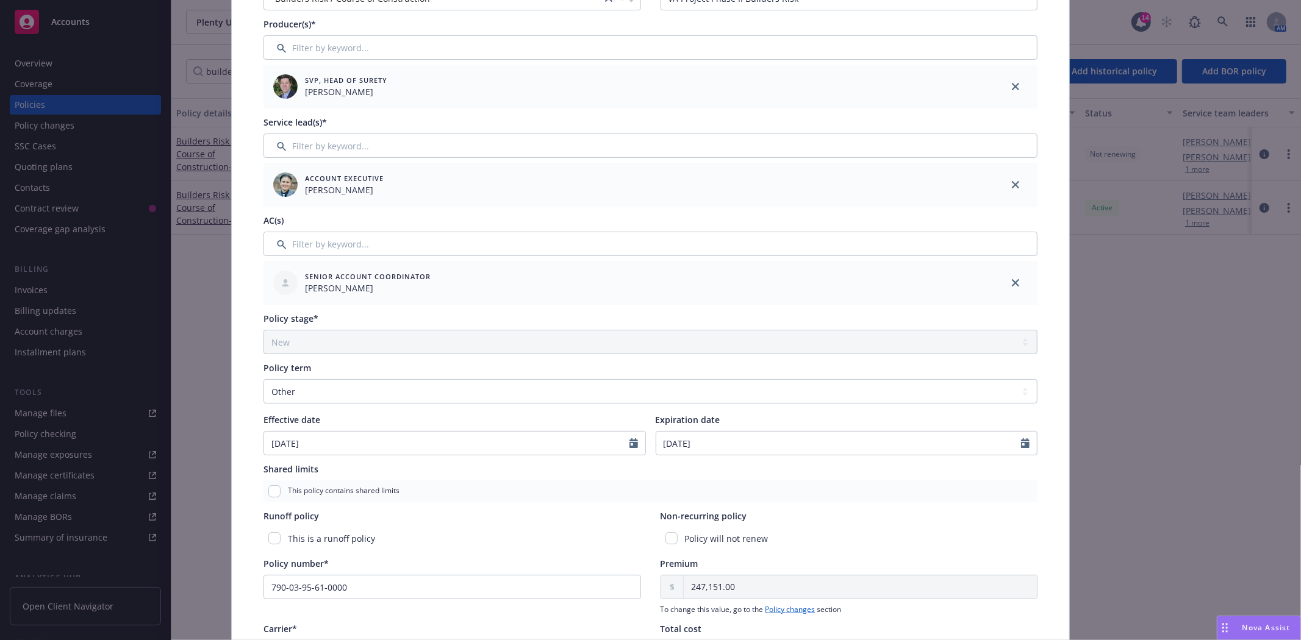
scroll to position [240, 0]
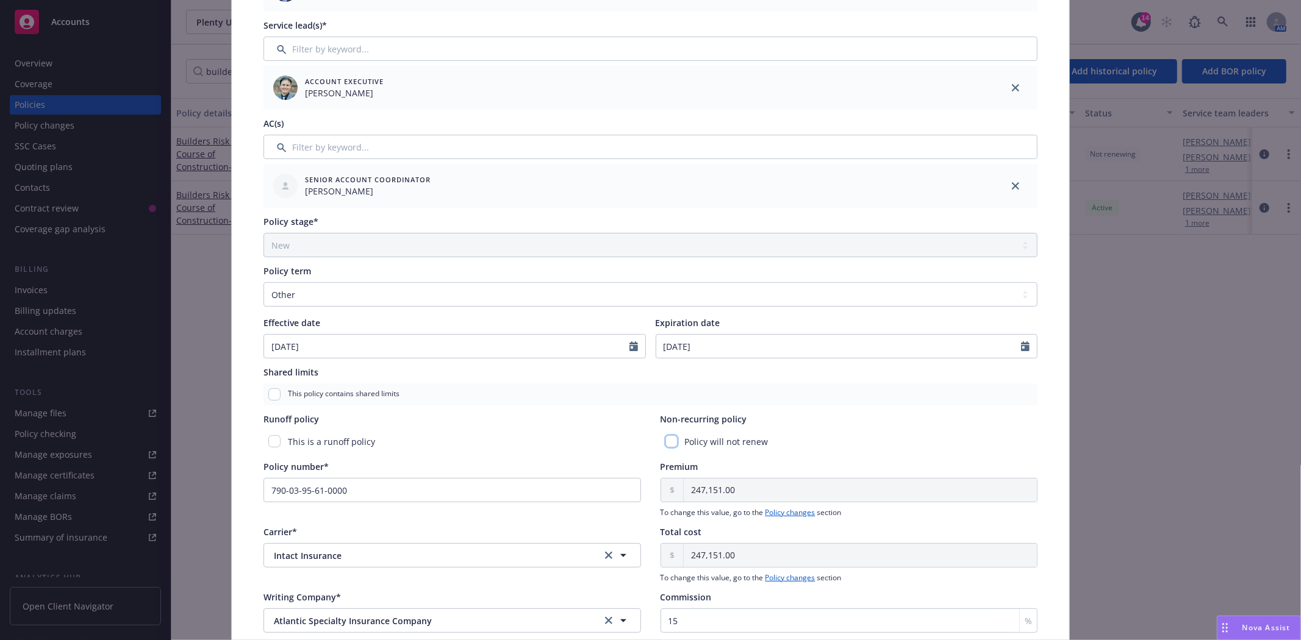
click at [667, 442] on input "checkbox" at bounding box center [672, 442] width 12 height 12
checkbox input "true"
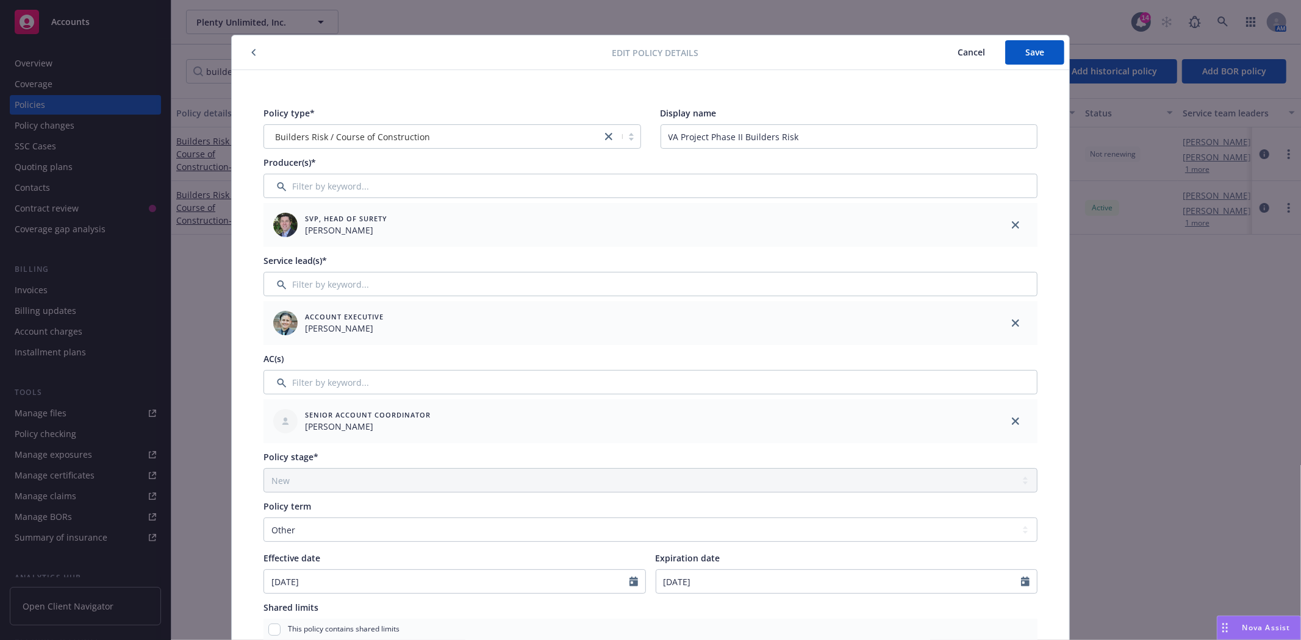
scroll to position [0, 0]
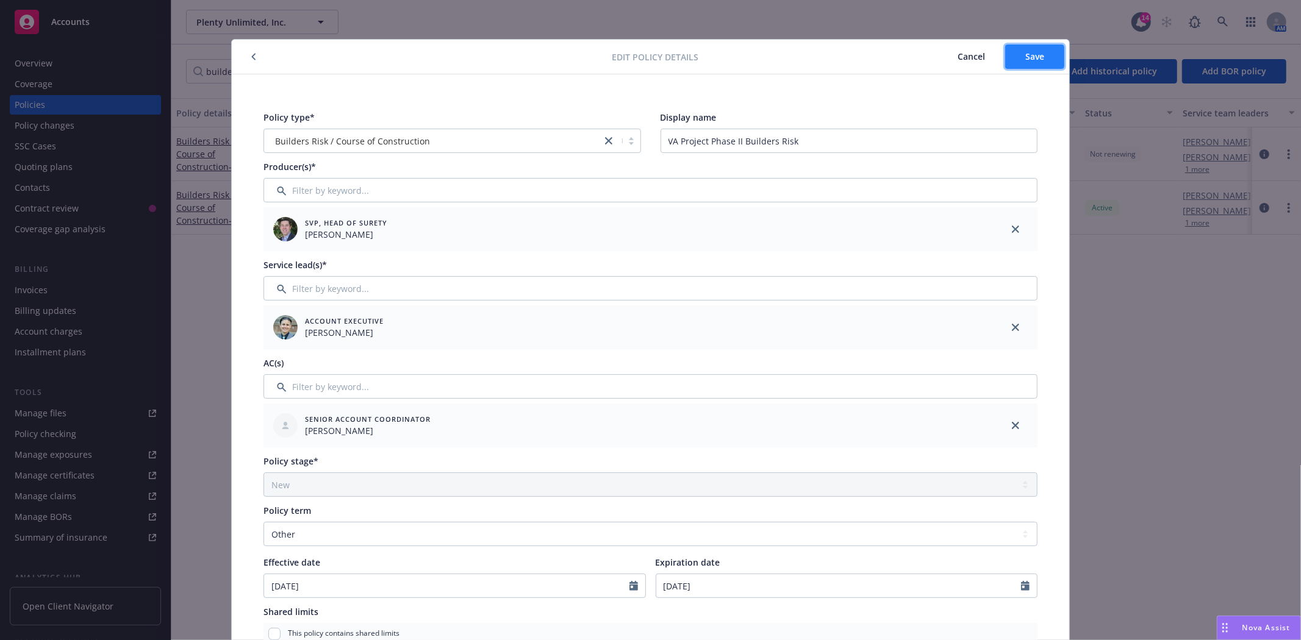
click at [1042, 56] on button "Save" at bounding box center [1034, 57] width 59 height 24
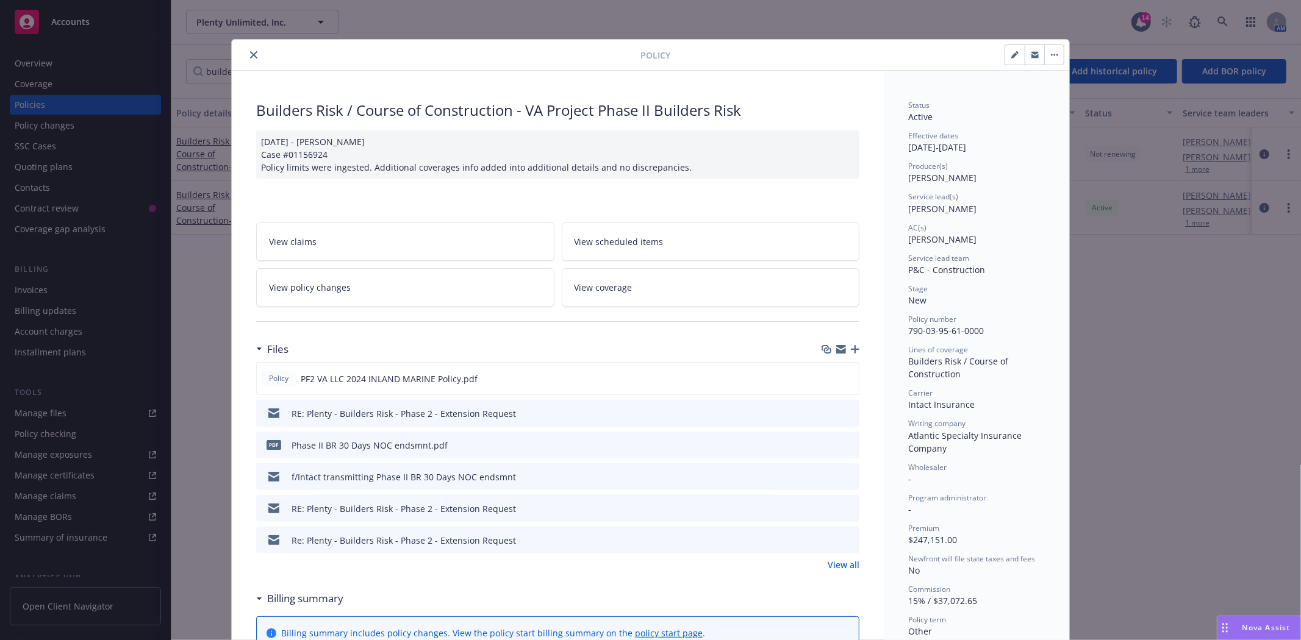
click at [252, 56] on icon "close" at bounding box center [253, 54] width 7 height 7
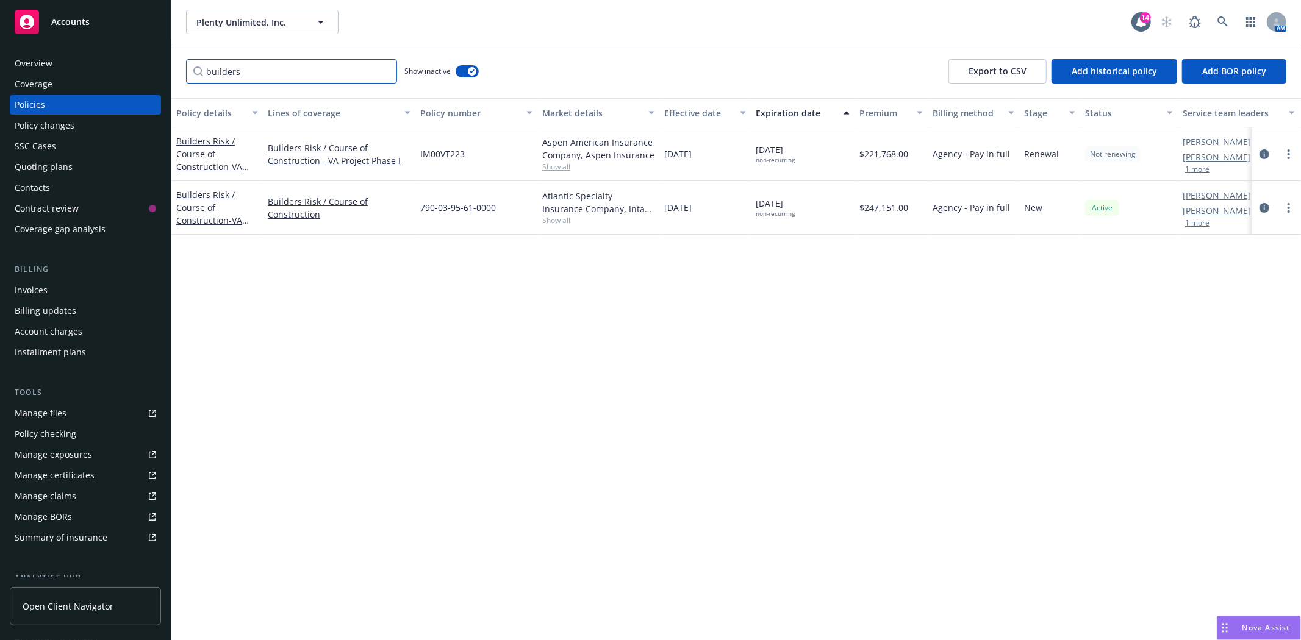
click at [218, 75] on input "builders" at bounding box center [291, 71] width 211 height 24
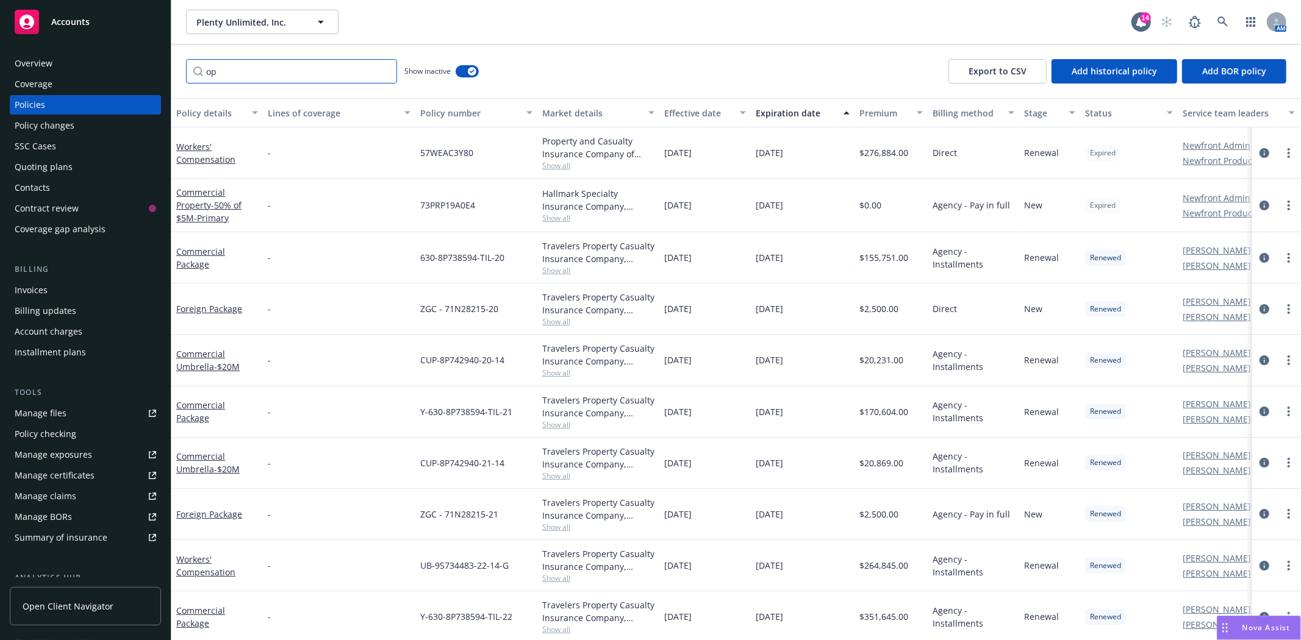
type input "o"
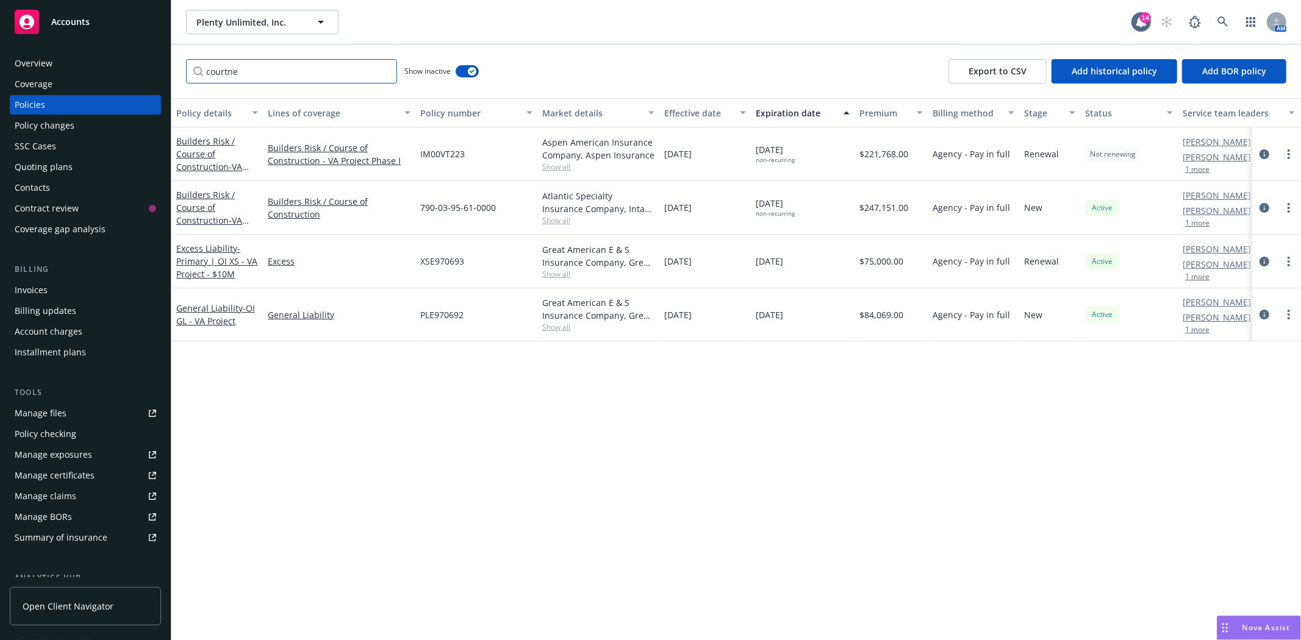
type input "courtne"
